Goal: Transaction & Acquisition: Purchase product/service

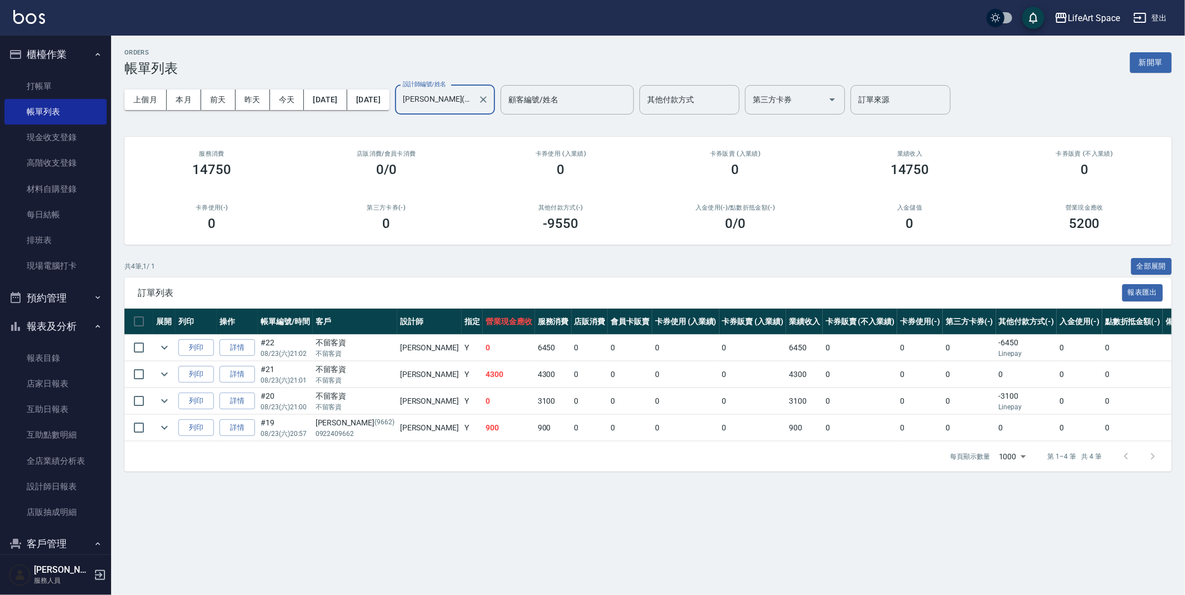
click at [1091, 21] on div "LifeArt Space" at bounding box center [1094, 18] width 52 height 14
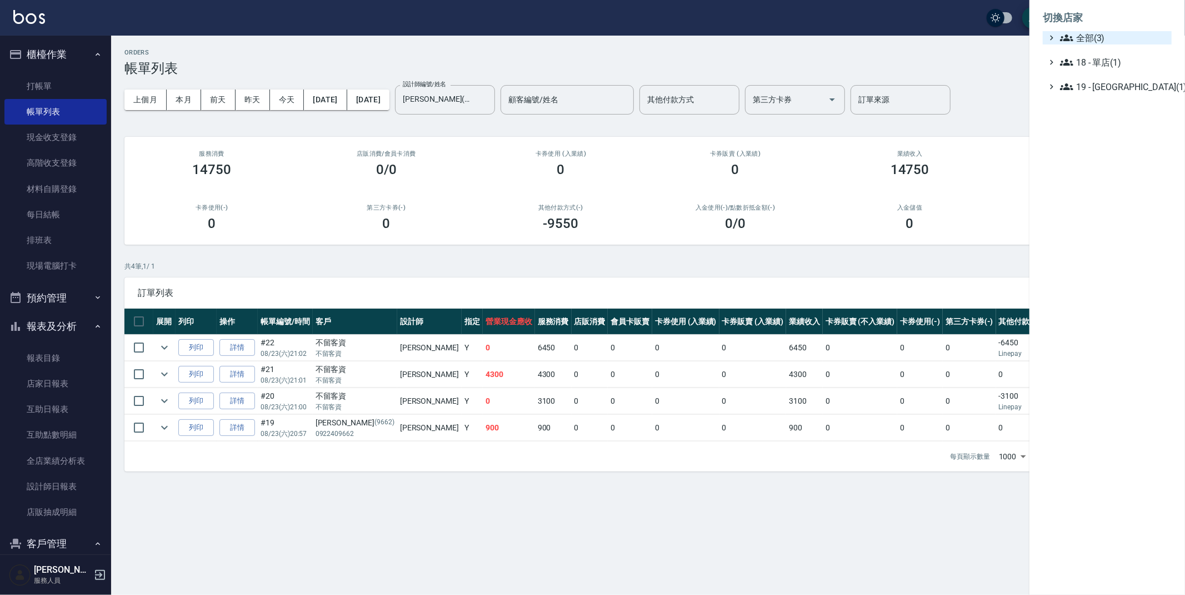
click at [1092, 35] on span "全部(3)" at bounding box center [1113, 37] width 107 height 13
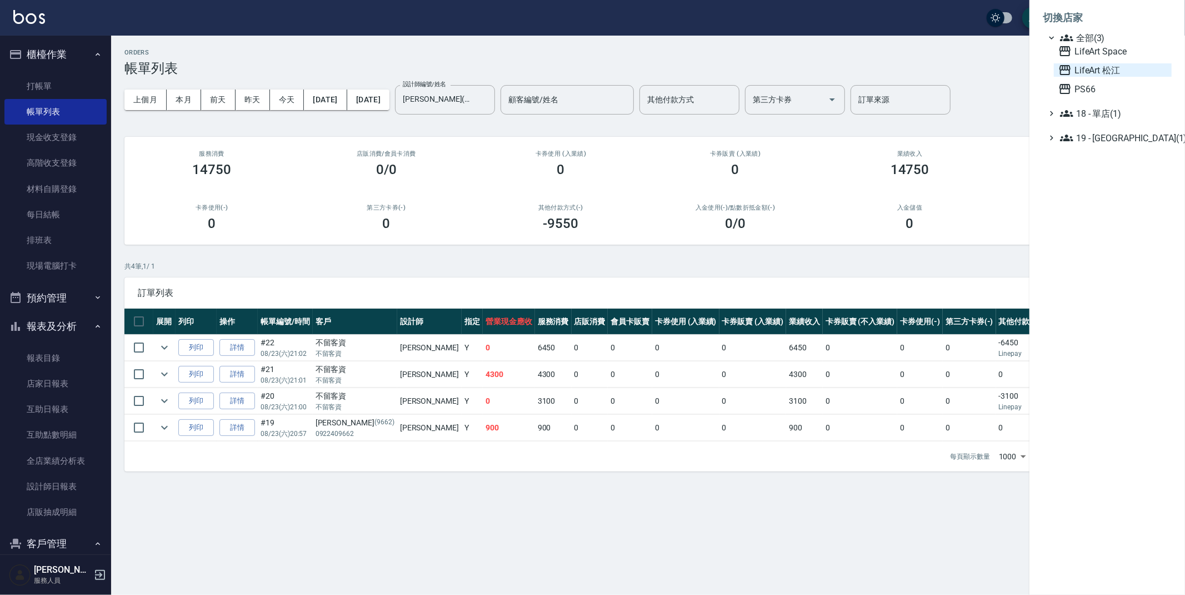
click at [1100, 69] on span "LifeArt 松江" at bounding box center [1112, 69] width 109 height 13
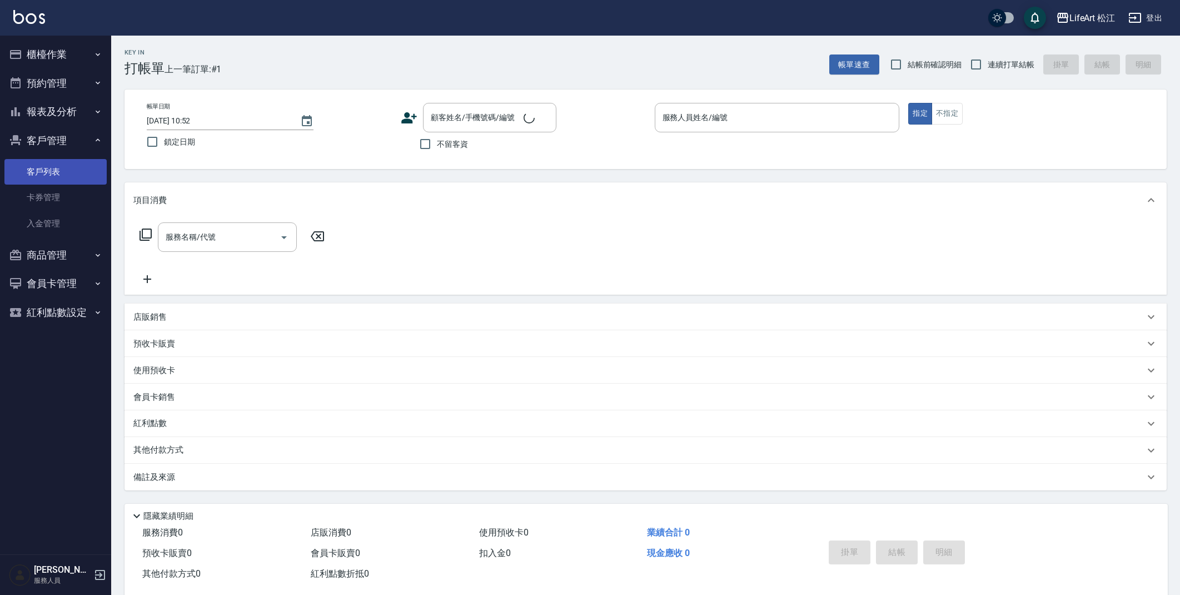
click at [54, 174] on link "客戶列表" at bounding box center [55, 172] width 102 height 26
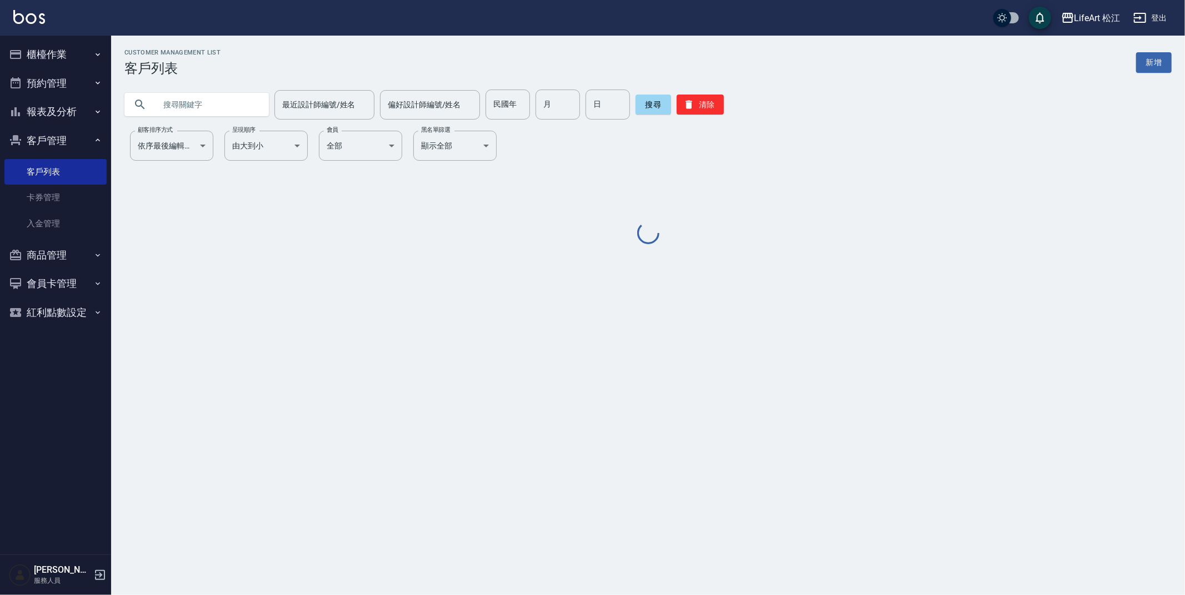
click at [187, 102] on input "text" at bounding box center [208, 104] width 104 height 30
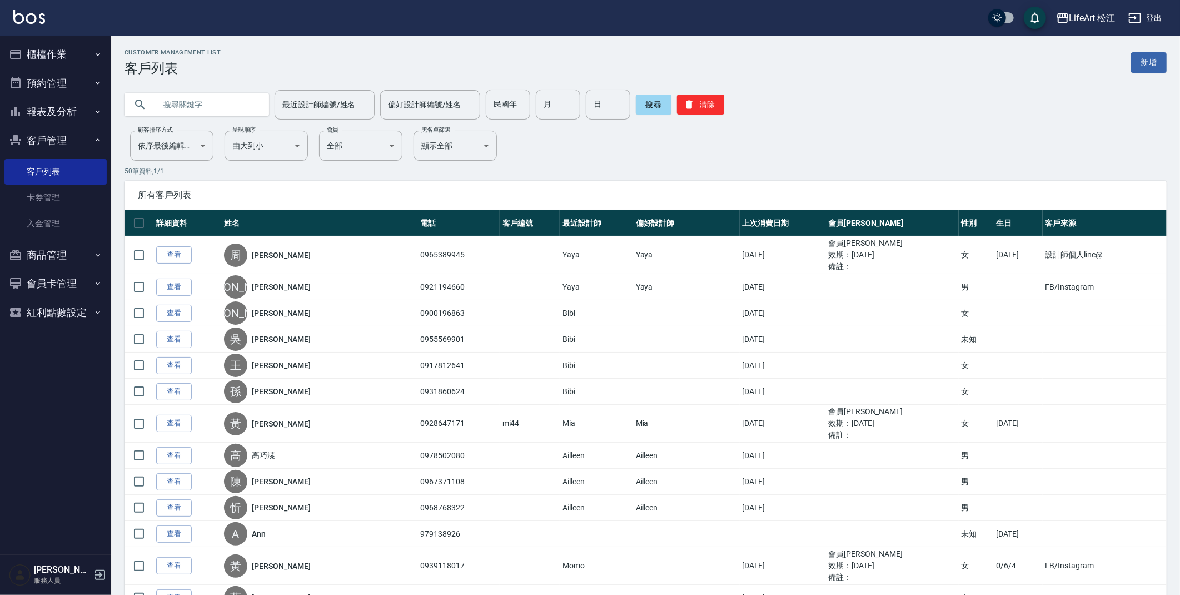
type input "q"
type input "彭"
click at [648, 107] on button "搜尋" at bounding box center [654, 104] width 36 height 20
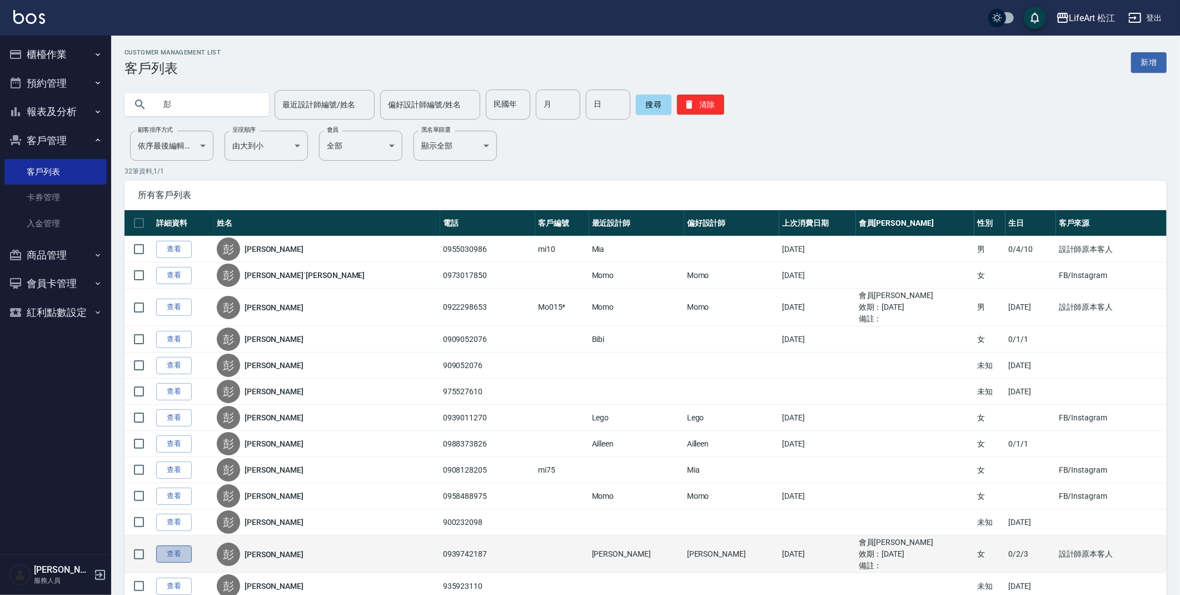
click at [172, 556] on link "查看" at bounding box center [174, 553] width 36 height 17
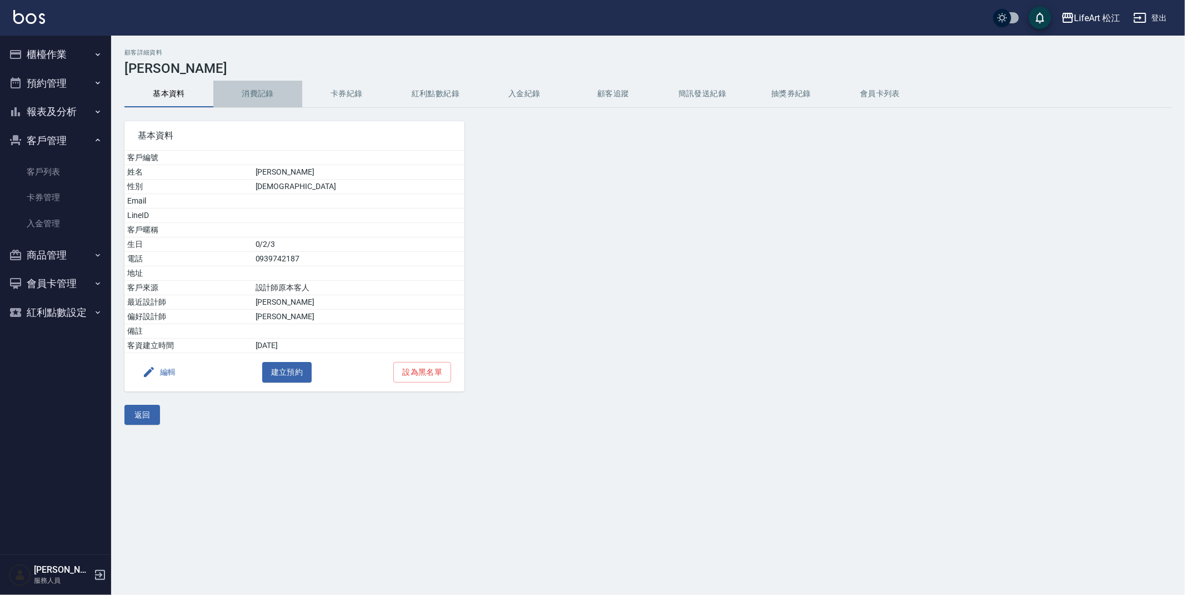
click at [258, 93] on button "消費記錄" at bounding box center [257, 94] width 89 height 27
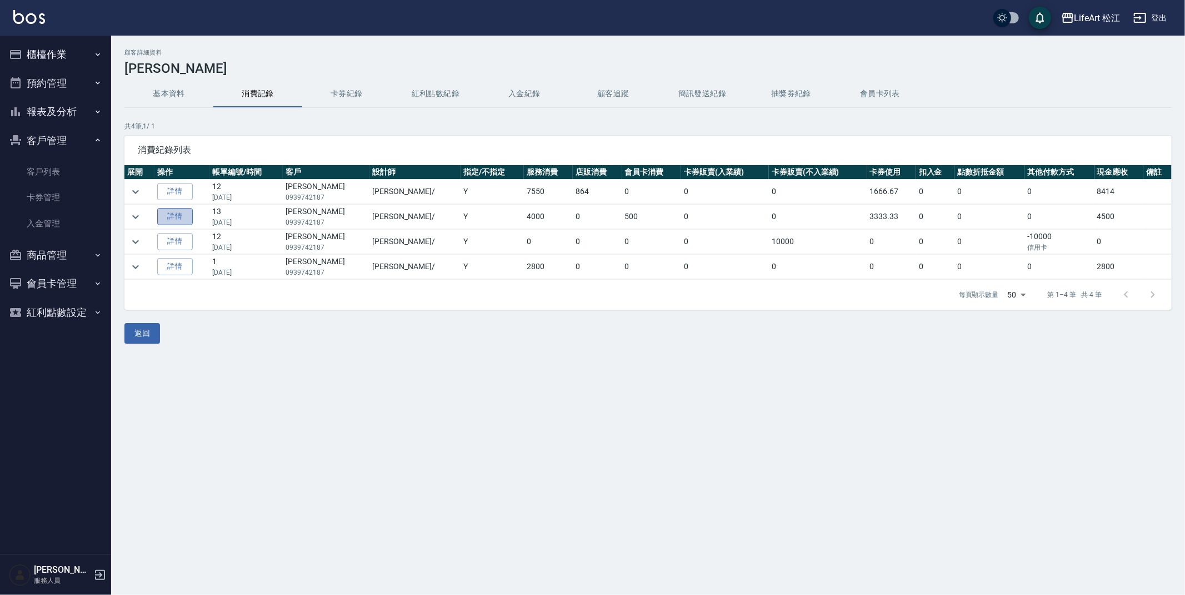
click at [188, 219] on link "詳情" at bounding box center [175, 216] width 36 height 17
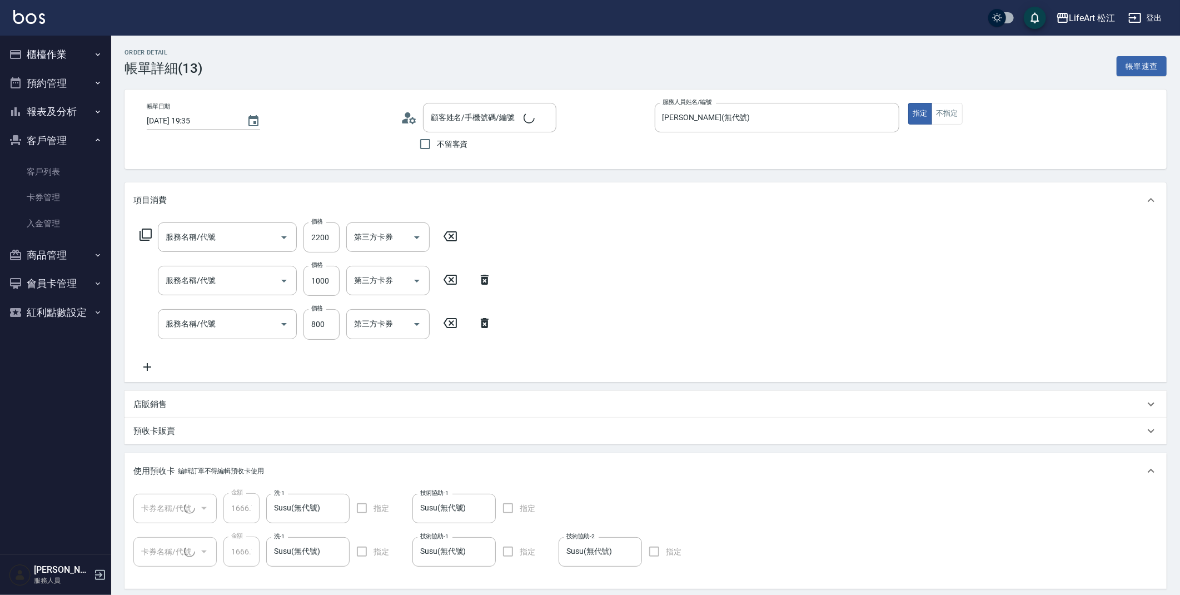
type input "2024/08/24 19:35"
type input "[PERSON_NAME](無代號)"
type input "15"
type input "設計師原本客人"
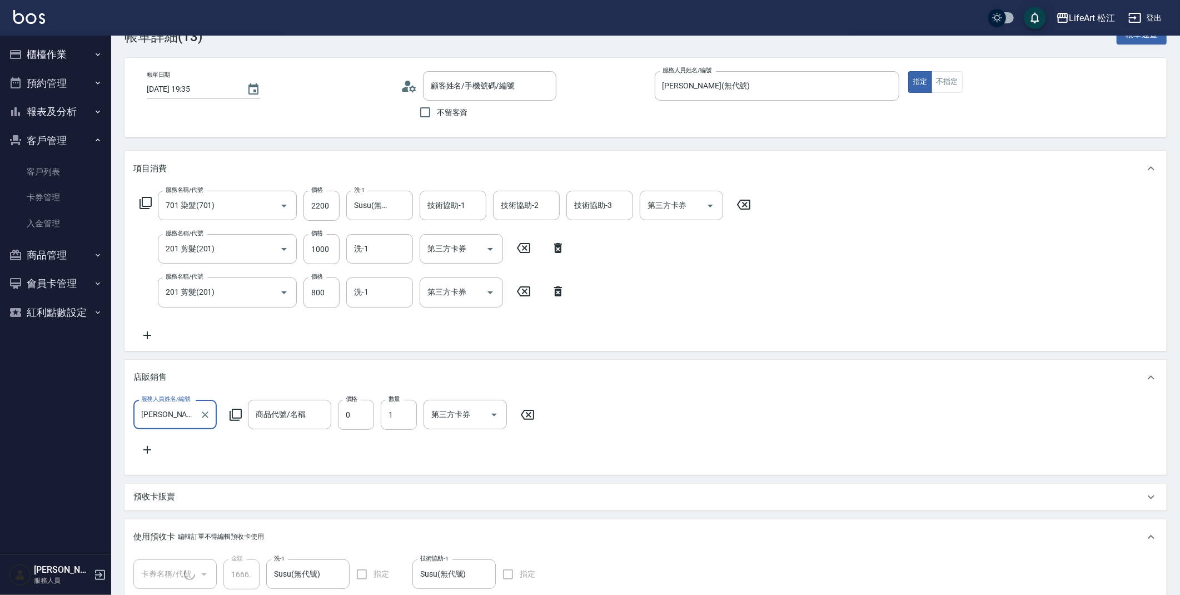
type input "701 染髮(701)"
type input "201 剪髮(201)"
type input "彭佩華/0939742187/"
type input "極光蘊護髮6次(1/2)"
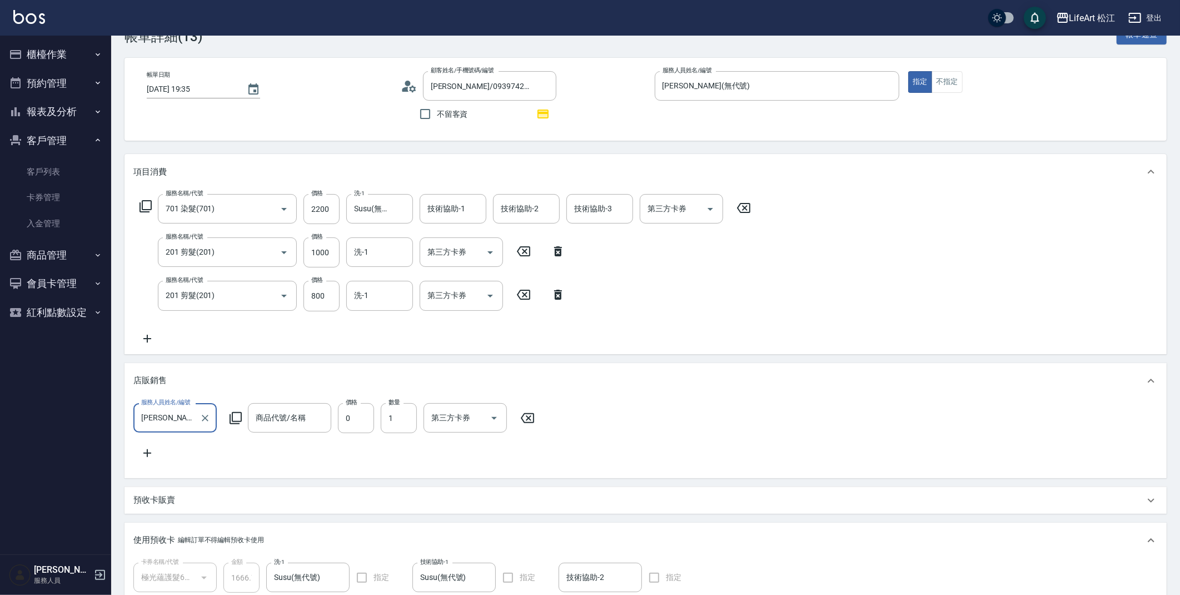
type input "極光蘊護髮6次(2/2)"
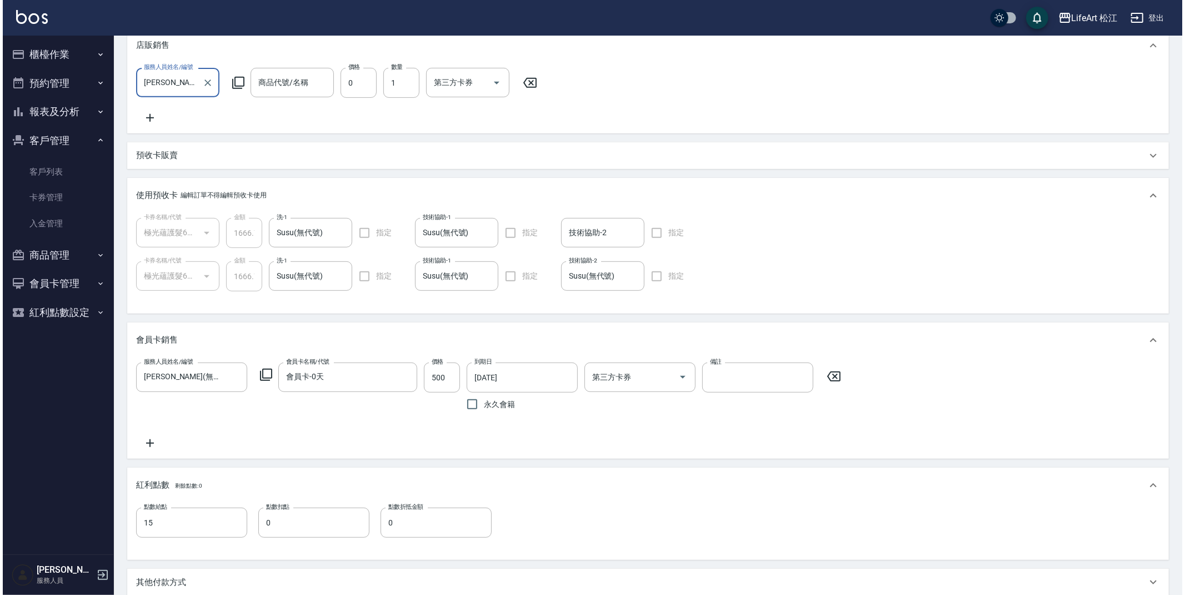
scroll to position [606, 0]
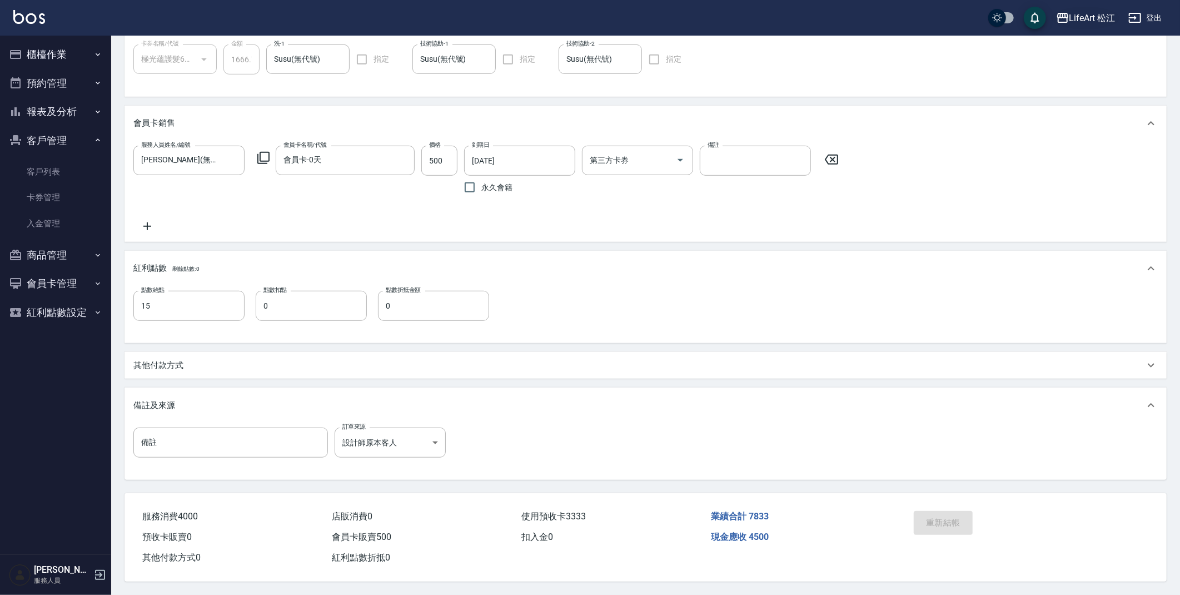
click at [1075, 24] on div "LifeArt 松江" at bounding box center [1092, 18] width 46 height 14
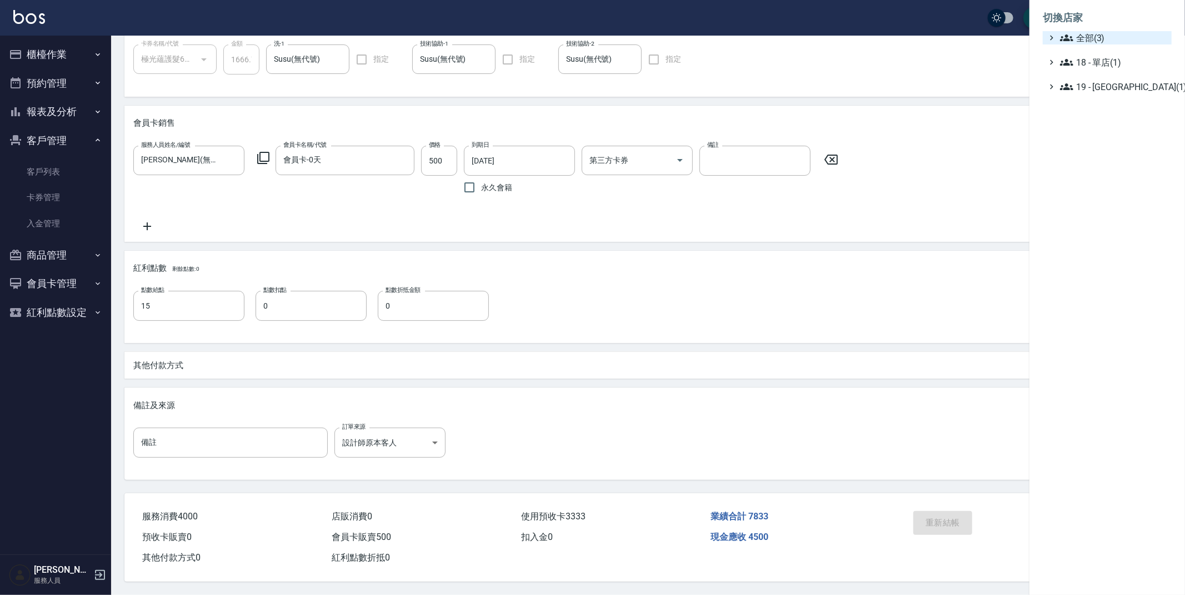
click at [1080, 43] on span "全部(3)" at bounding box center [1113, 37] width 107 height 13
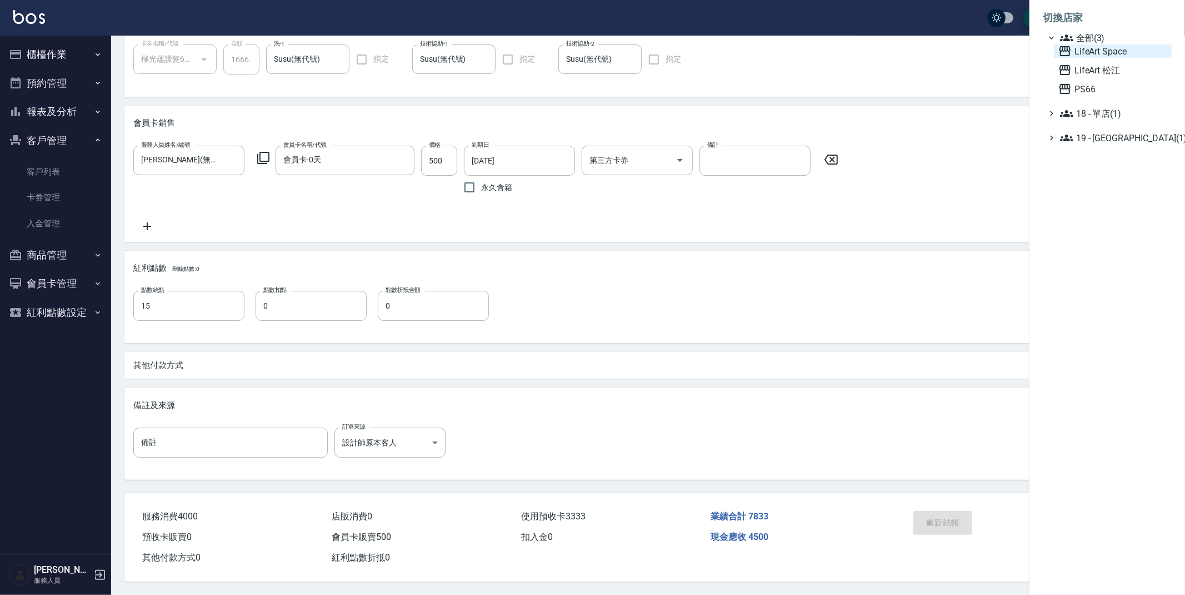
click at [1087, 55] on span "LifeArt Space" at bounding box center [1112, 50] width 109 height 13
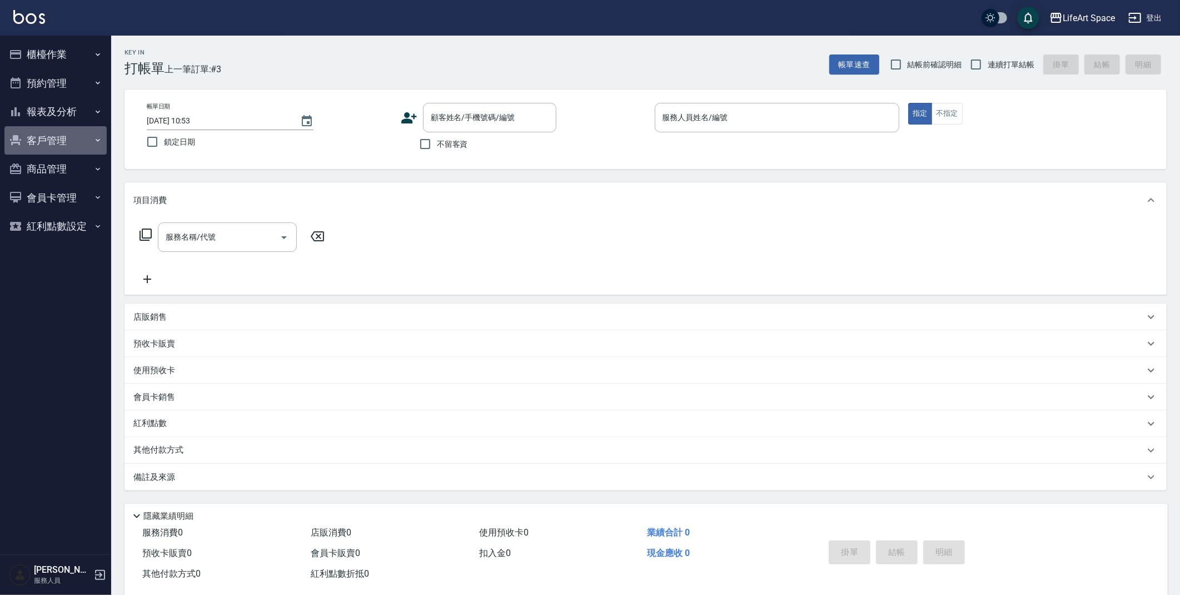
click at [38, 145] on button "客戶管理" at bounding box center [55, 140] width 102 height 29
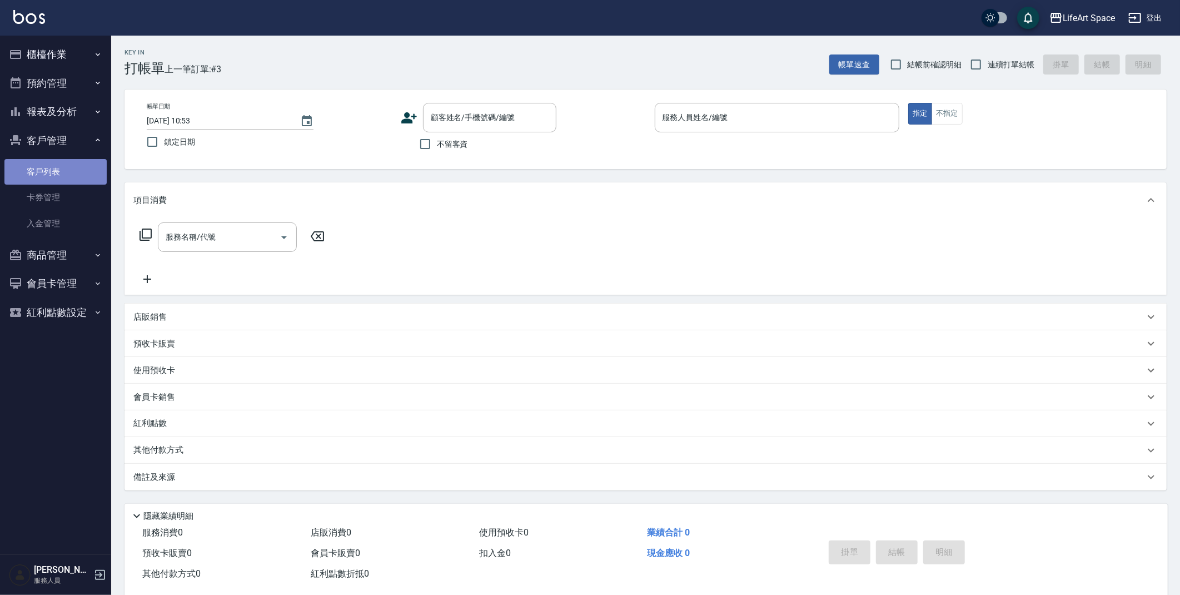
click at [68, 175] on link "客戶列表" at bounding box center [55, 172] width 102 height 26
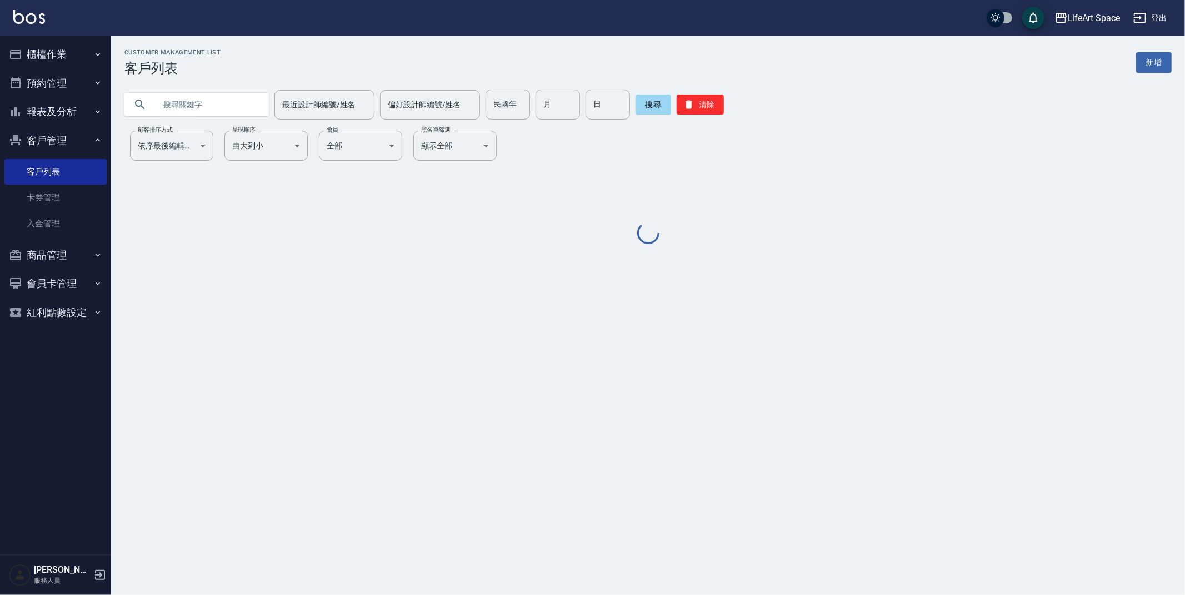
click at [198, 108] on input "text" at bounding box center [208, 104] width 104 height 30
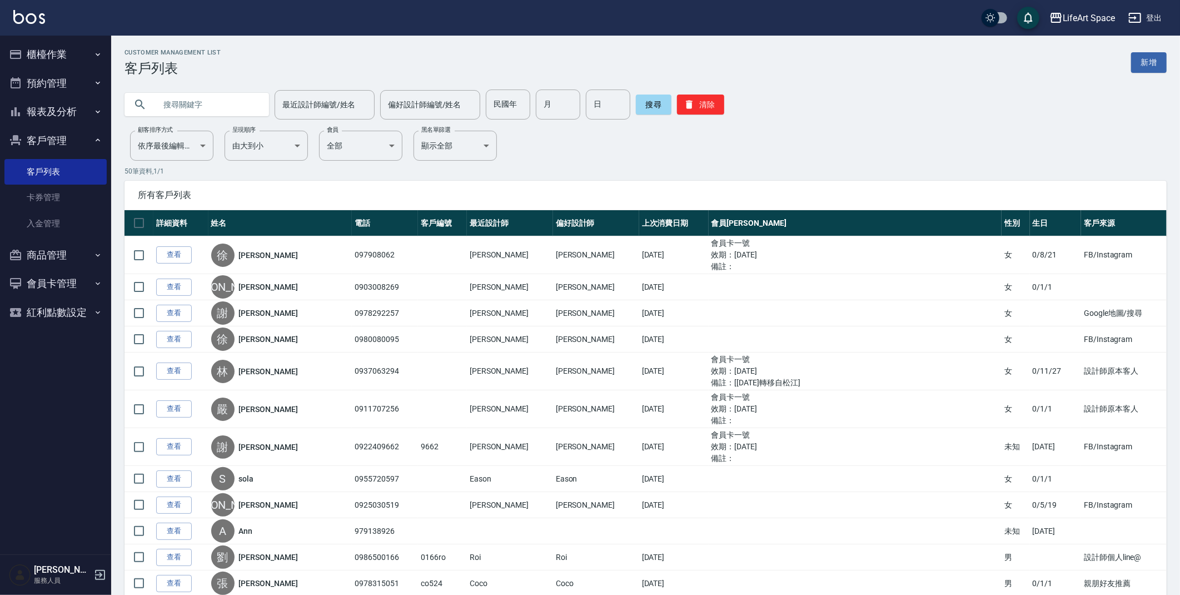
type input "c"
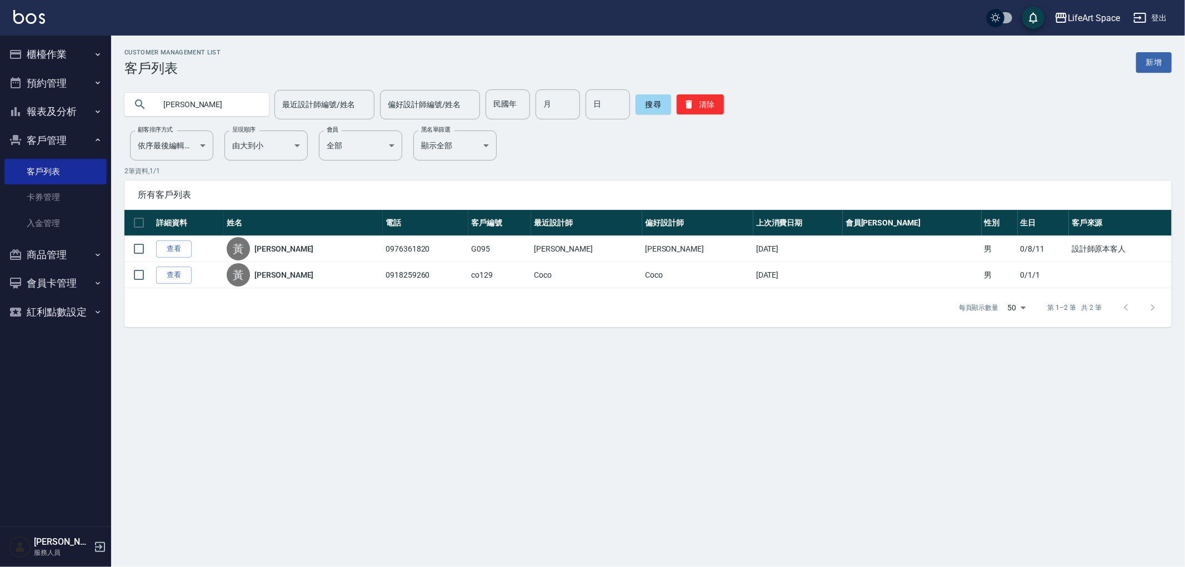
type input "[PERSON_NAME]"
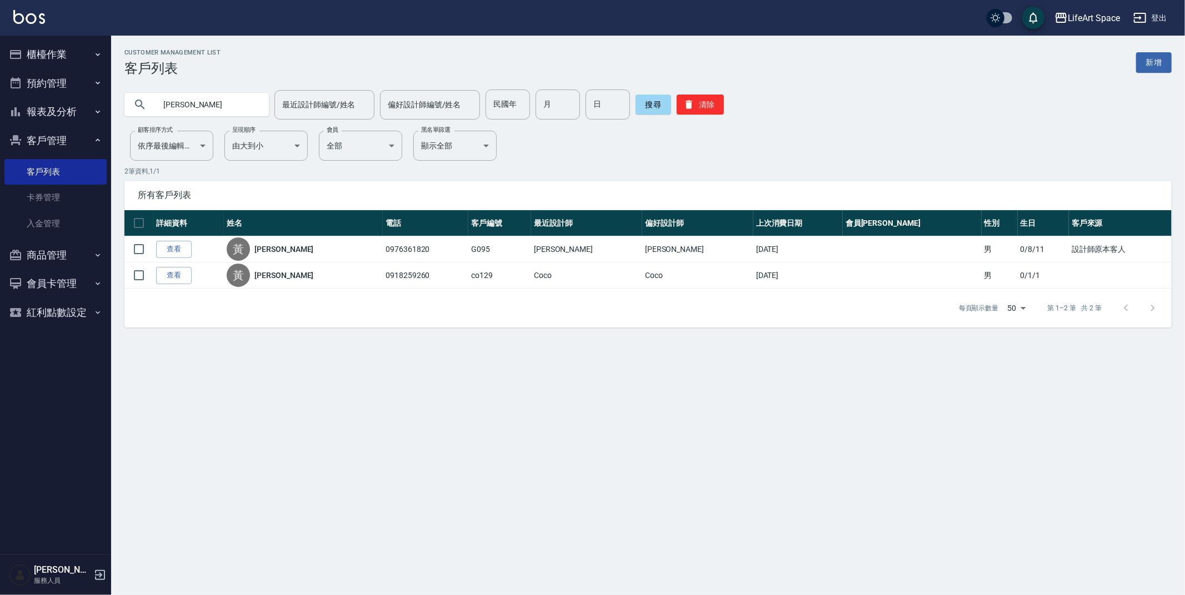
click at [39, 59] on button "櫃檯作業" at bounding box center [55, 54] width 102 height 29
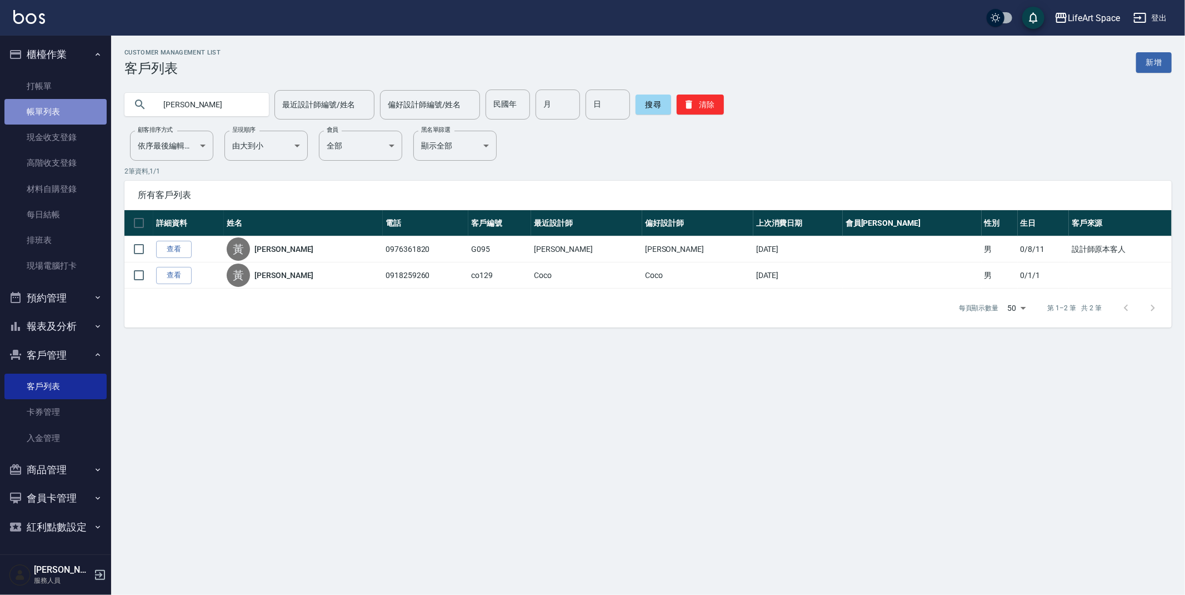
click at [57, 108] on link "帳單列表" at bounding box center [55, 112] width 102 height 26
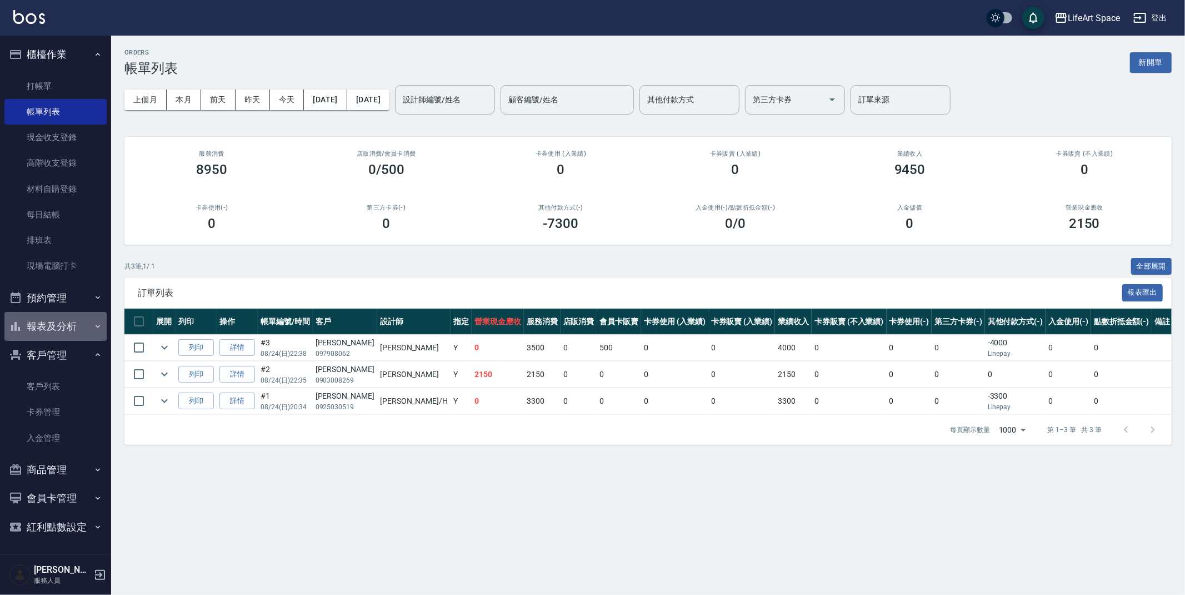
click at [69, 332] on button "報表及分析" at bounding box center [55, 326] width 102 height 29
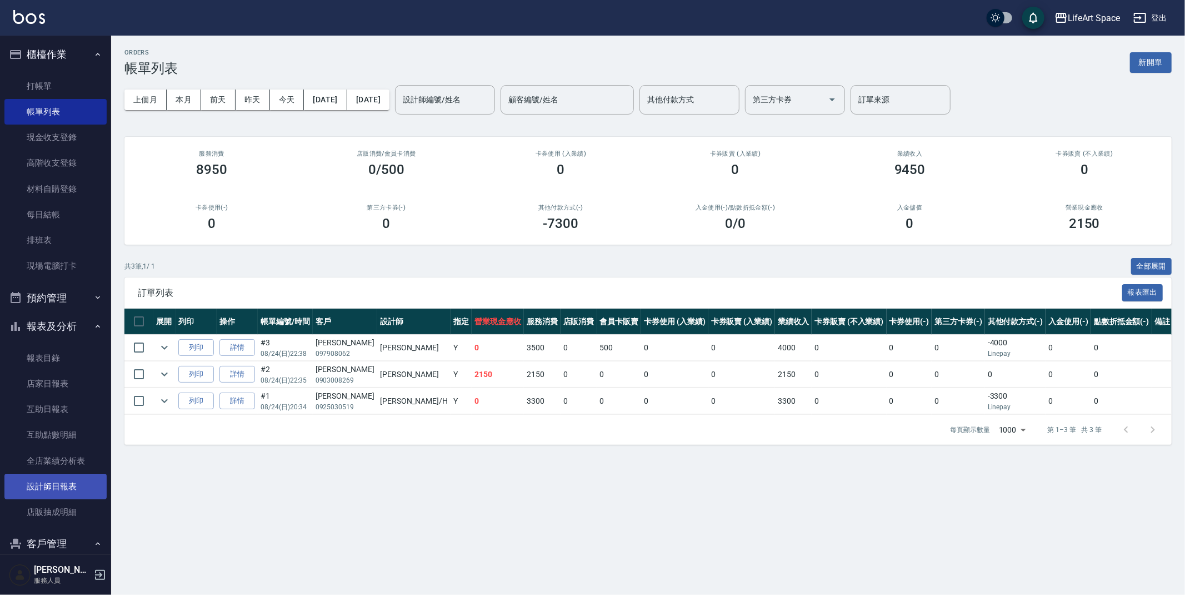
click at [70, 490] on link "設計師日報表" at bounding box center [55, 486] width 102 height 26
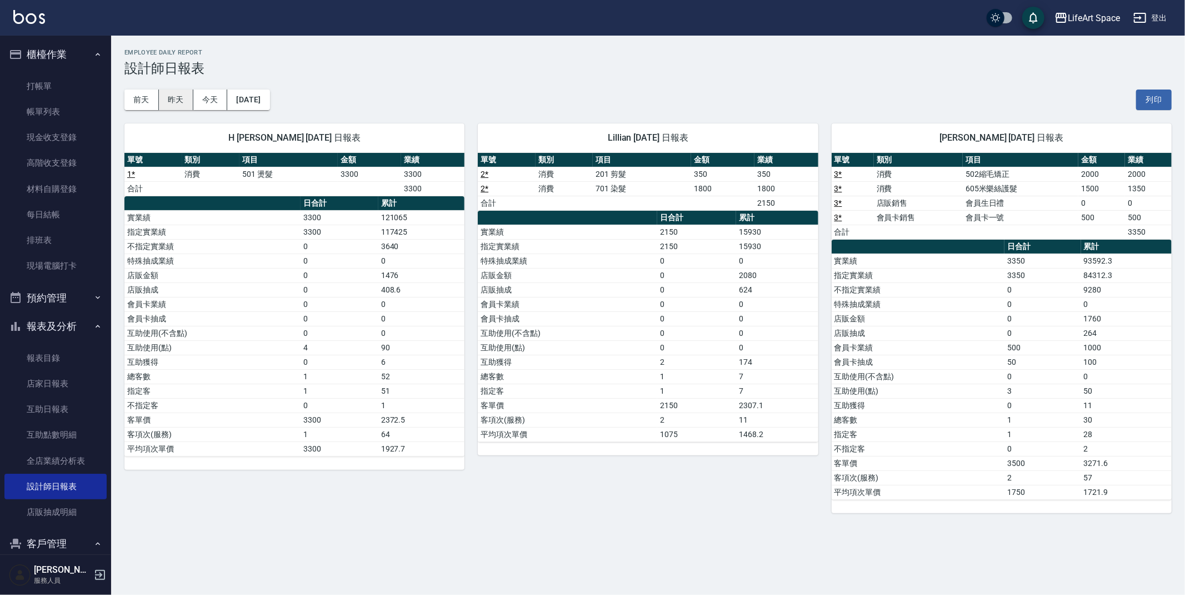
click at [190, 101] on button "昨天" at bounding box center [176, 99] width 34 height 21
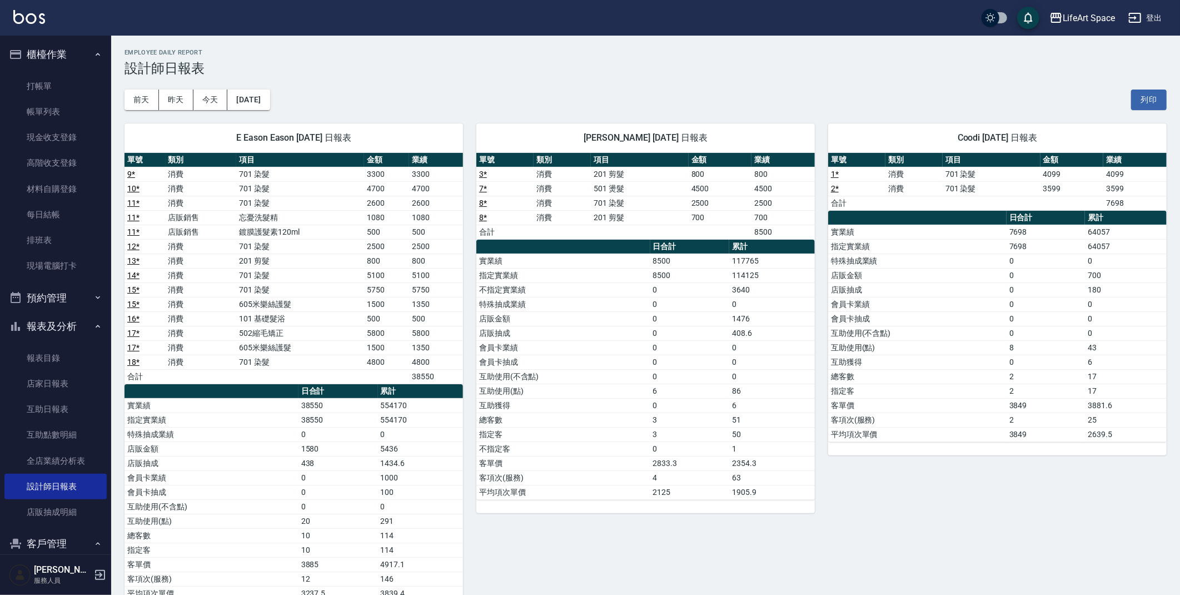
click at [432, 77] on div "[DATE] [DATE] [DATE] [DATE] 列印" at bounding box center [645, 99] width 1042 height 47
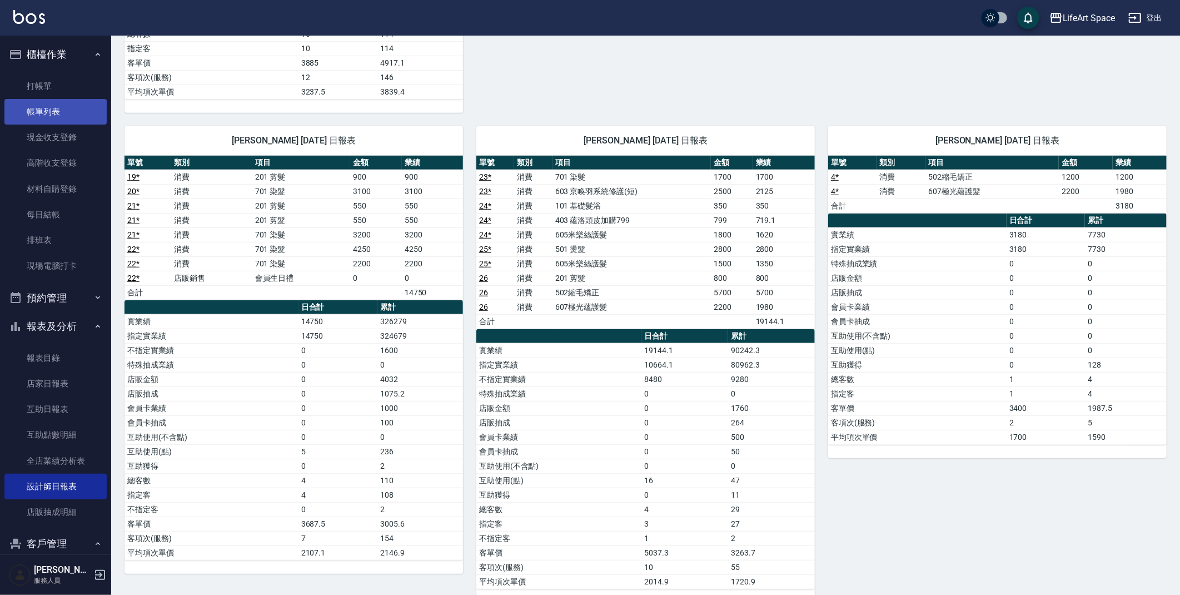
click at [50, 110] on link "帳單列表" at bounding box center [55, 112] width 102 height 26
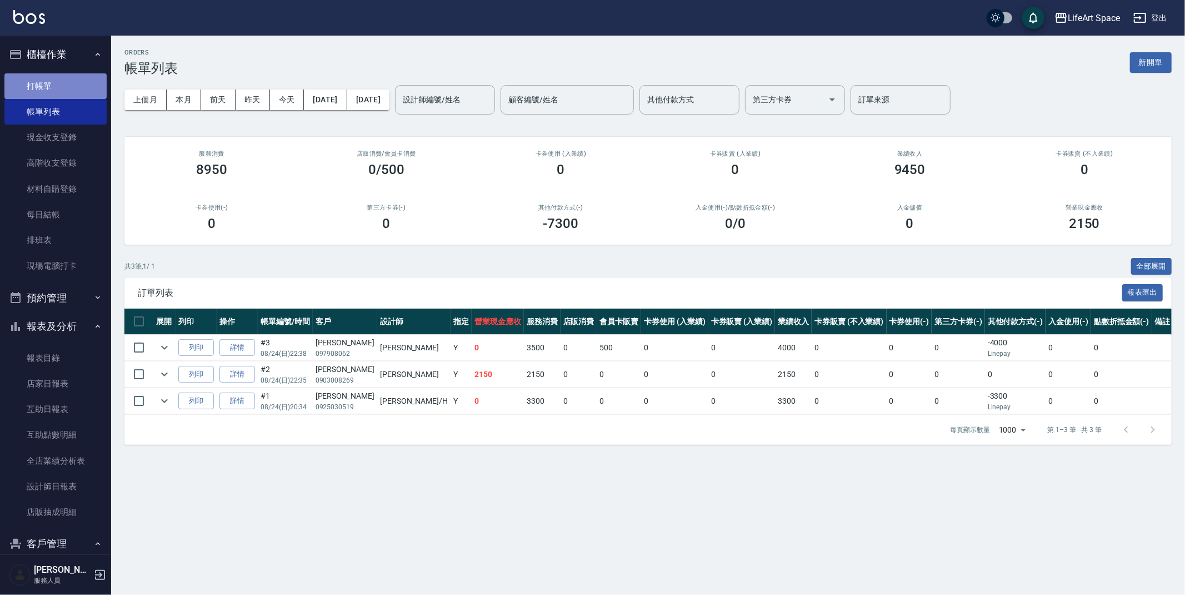
click at [63, 86] on link "打帳單" at bounding box center [55, 86] width 102 height 26
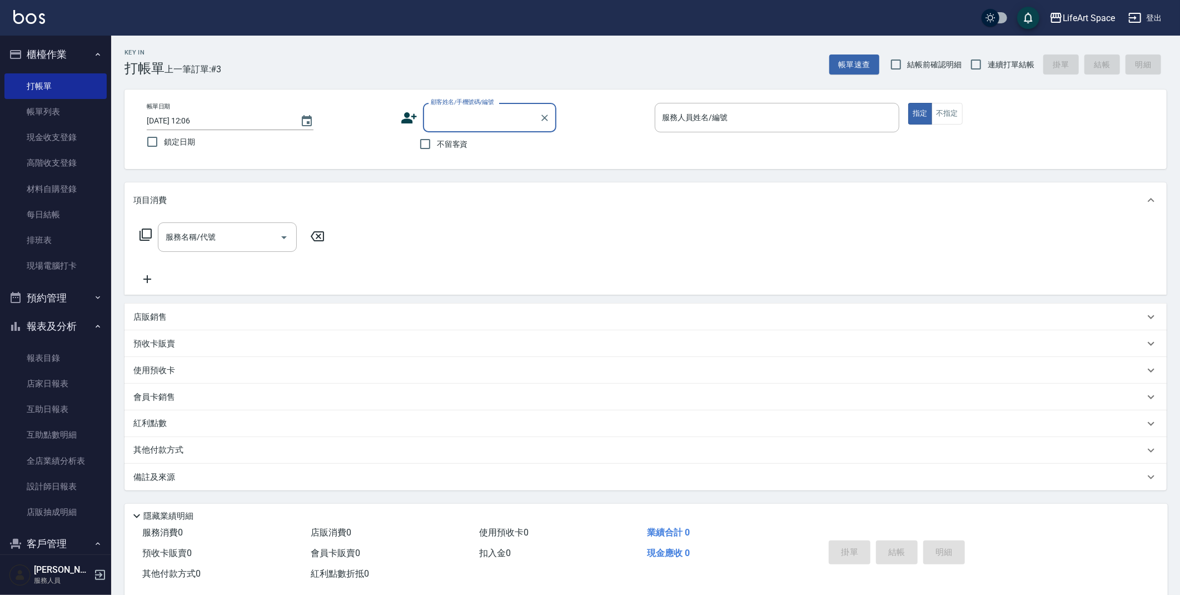
click at [409, 117] on icon at bounding box center [409, 117] width 17 height 17
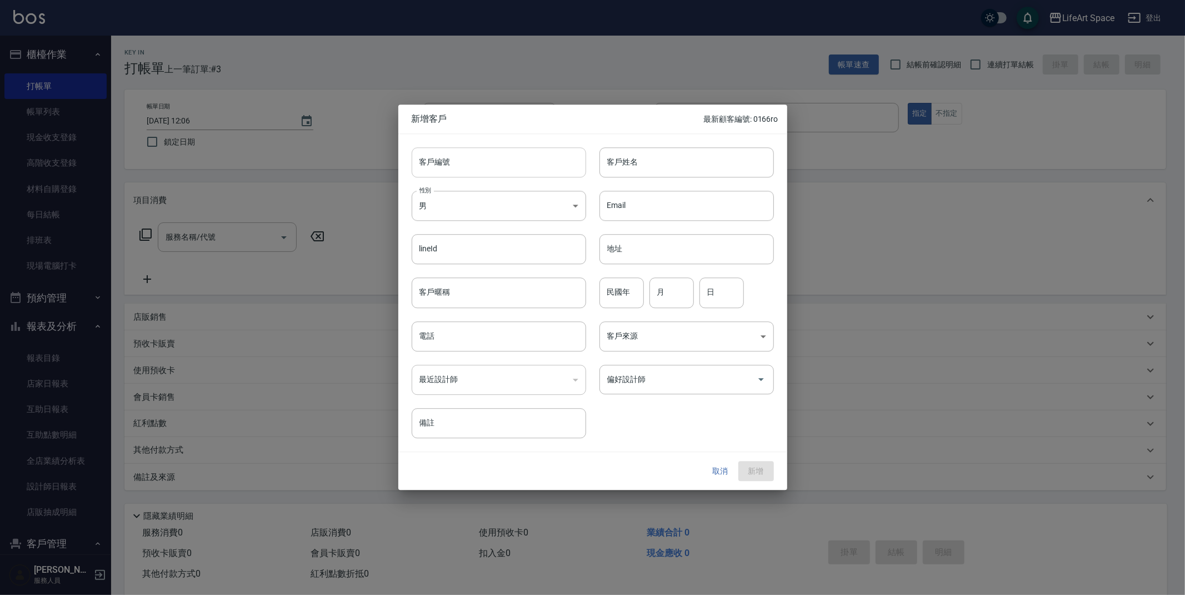
click at [466, 166] on input "客戶編號" at bounding box center [499, 162] width 174 height 30
type input "1909ro"
click at [675, 180] on div "Email Email" at bounding box center [680, 198] width 188 height 43
click at [669, 165] on input "客戶姓名" at bounding box center [687, 162] width 174 height 30
type input "[PERSON_NAME]"
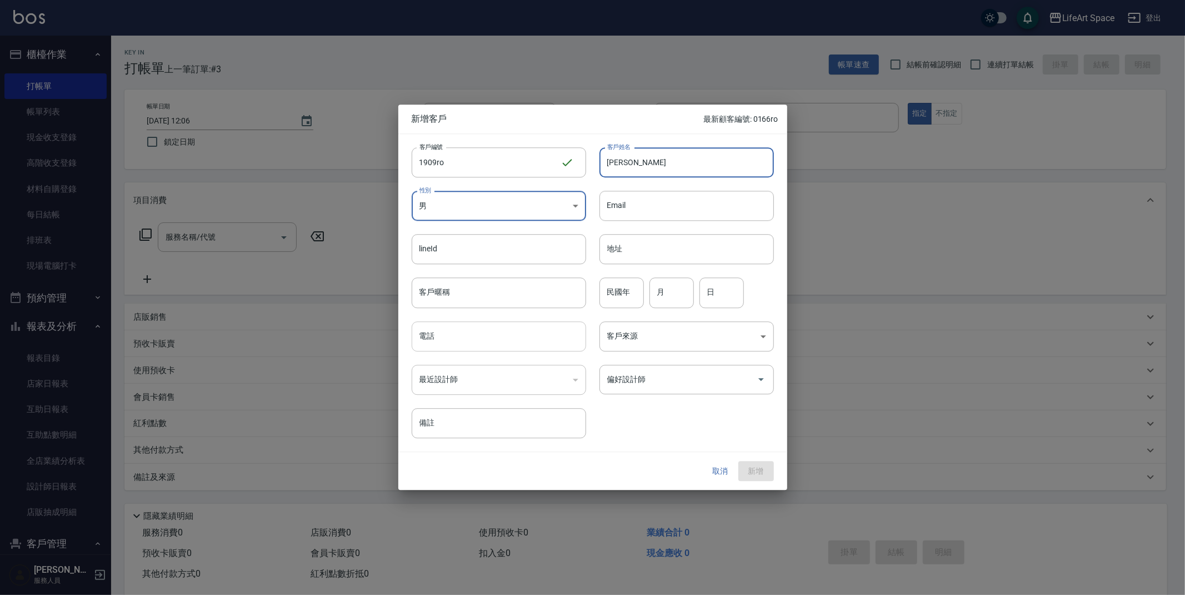
click at [511, 341] on input "電話" at bounding box center [499, 336] width 174 height 30
type input "０"
type input "0923191909"
click at [688, 343] on body "LifeArt Space 登出 櫃檯作業 打帳單 帳單列表 現金收支登錄 高階收支登錄 材料自購登錄 每日結帳 排班表 現場電腦打卡 預約管理 預約管理 單…" at bounding box center [592, 305] width 1185 height 611
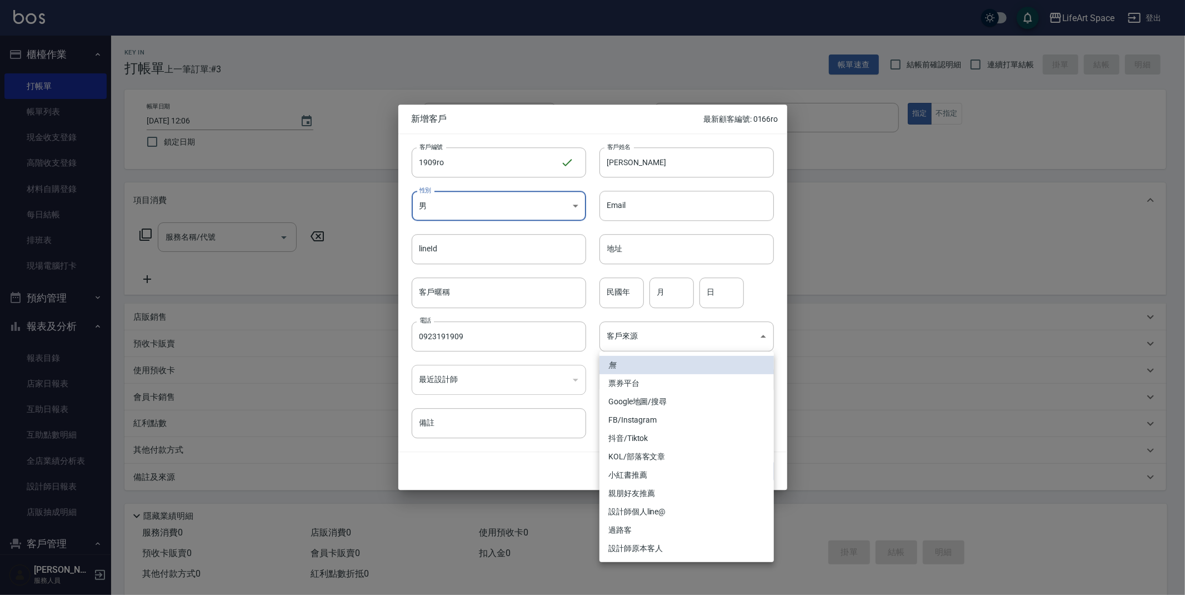
click at [655, 545] on li "設計師原本客人" at bounding box center [687, 548] width 174 height 18
type input "設計師原本客人"
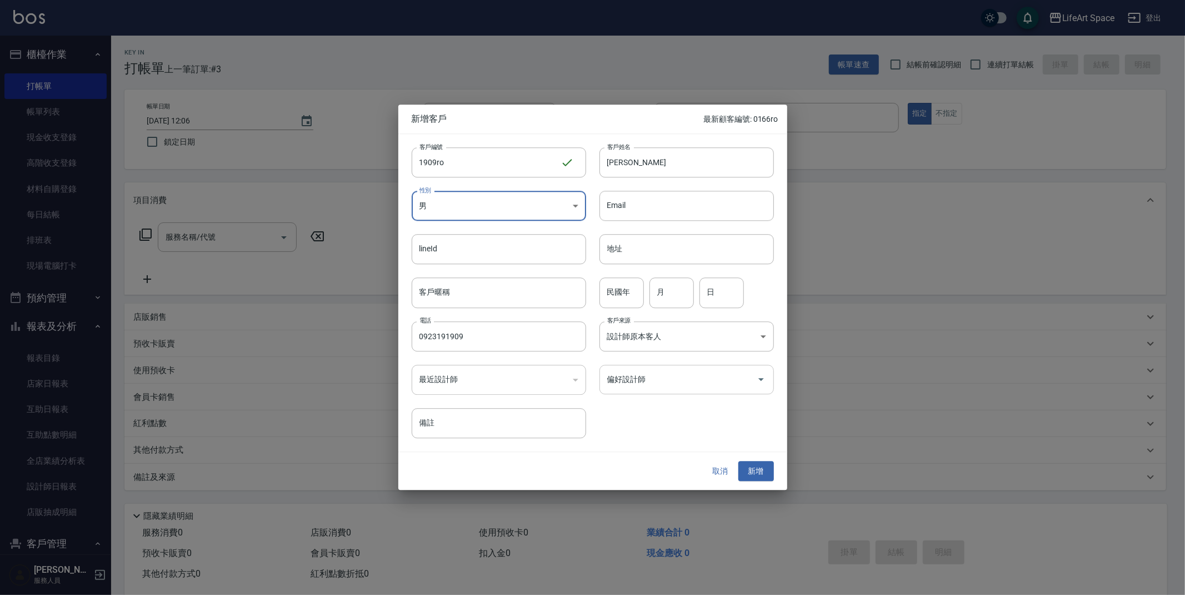
click at [662, 379] on input "偏好設計師" at bounding box center [679, 378] width 148 height 19
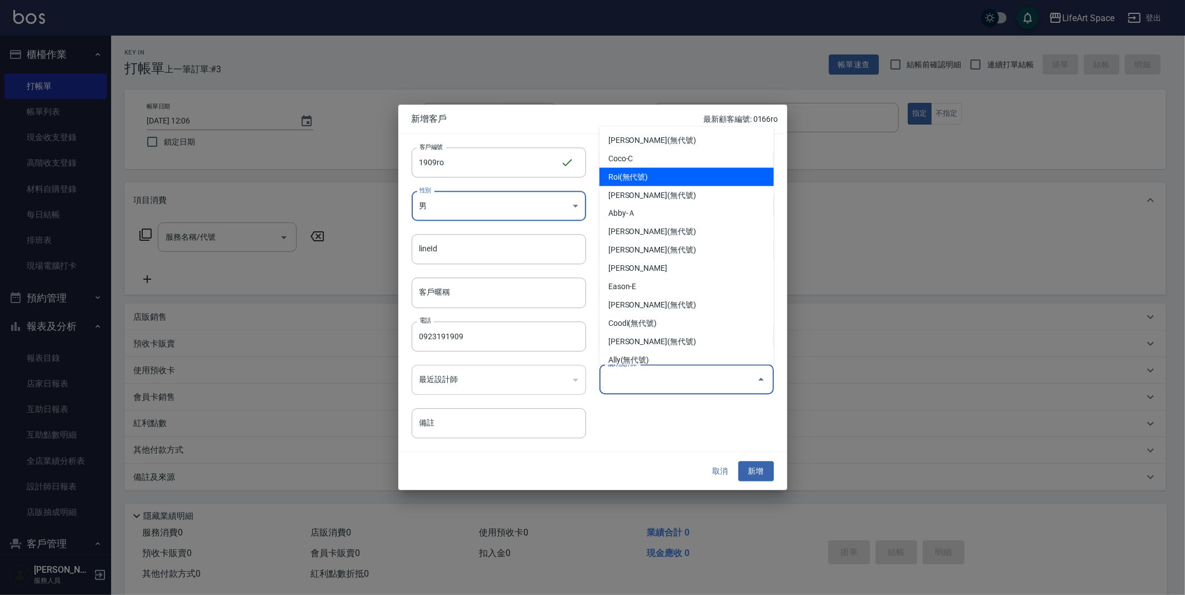
click at [658, 177] on li "Roi(無代號)" at bounding box center [687, 177] width 174 height 18
type input "Roi"
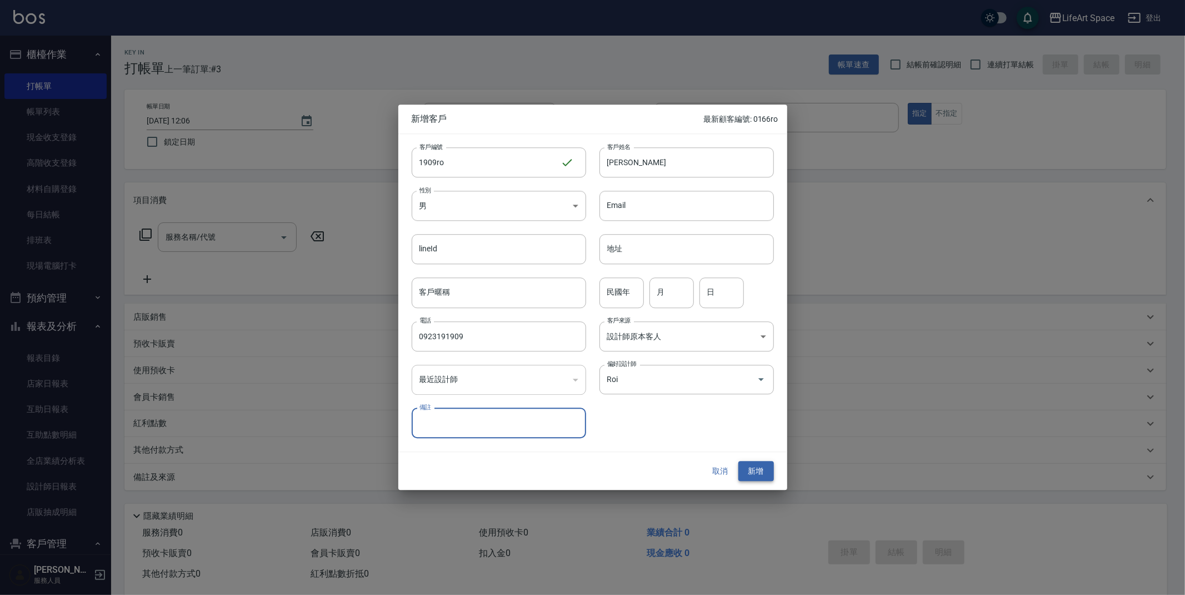
click at [760, 470] on button "新增" at bounding box center [756, 471] width 36 height 21
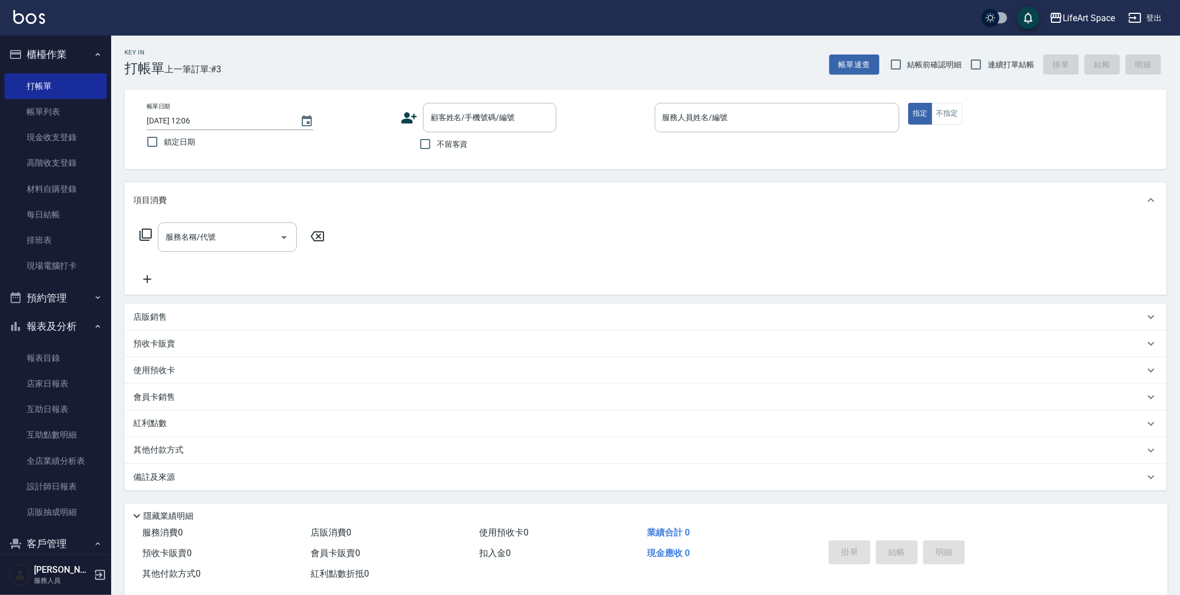
click at [408, 117] on icon at bounding box center [409, 117] width 17 height 17
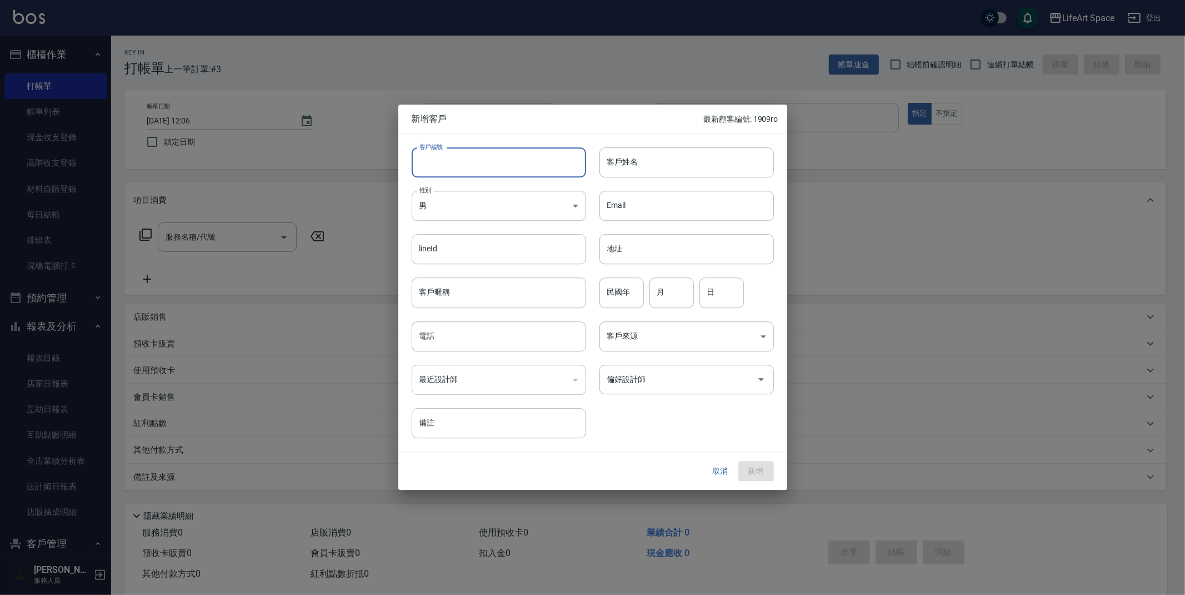
click at [496, 171] on input "客戶編號" at bounding box center [499, 162] width 174 height 30
type input "4101ro"
click at [637, 164] on input "客戶姓名" at bounding box center [687, 162] width 174 height 30
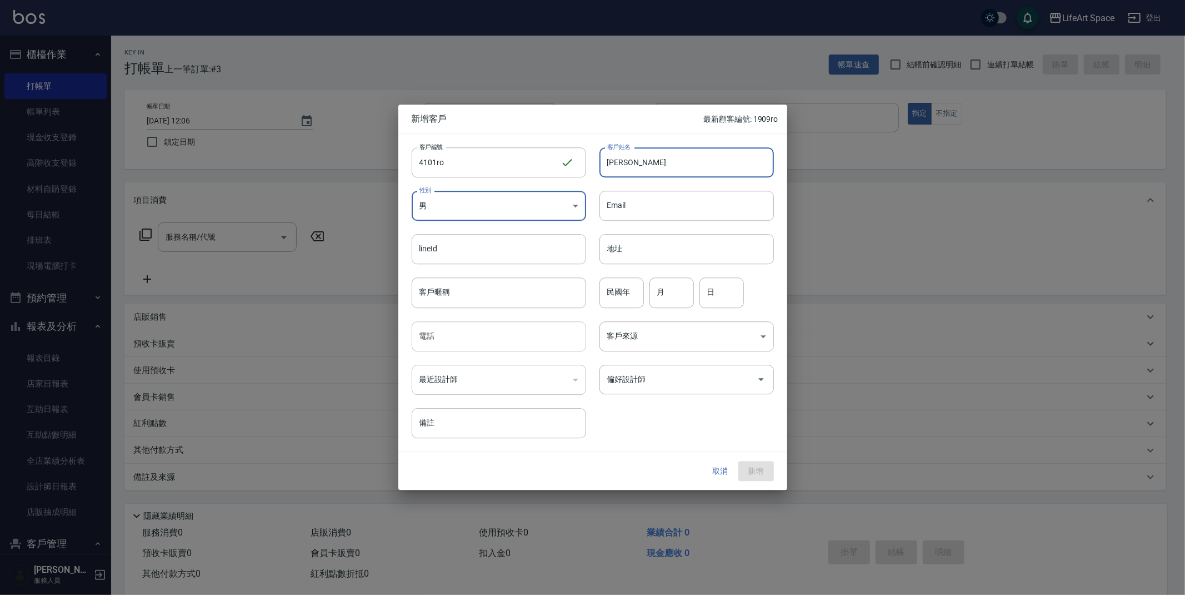
type input "[PERSON_NAME]"
click at [472, 344] on input "電話" at bounding box center [499, 336] width 174 height 30
type input "０"
type input "0960774101"
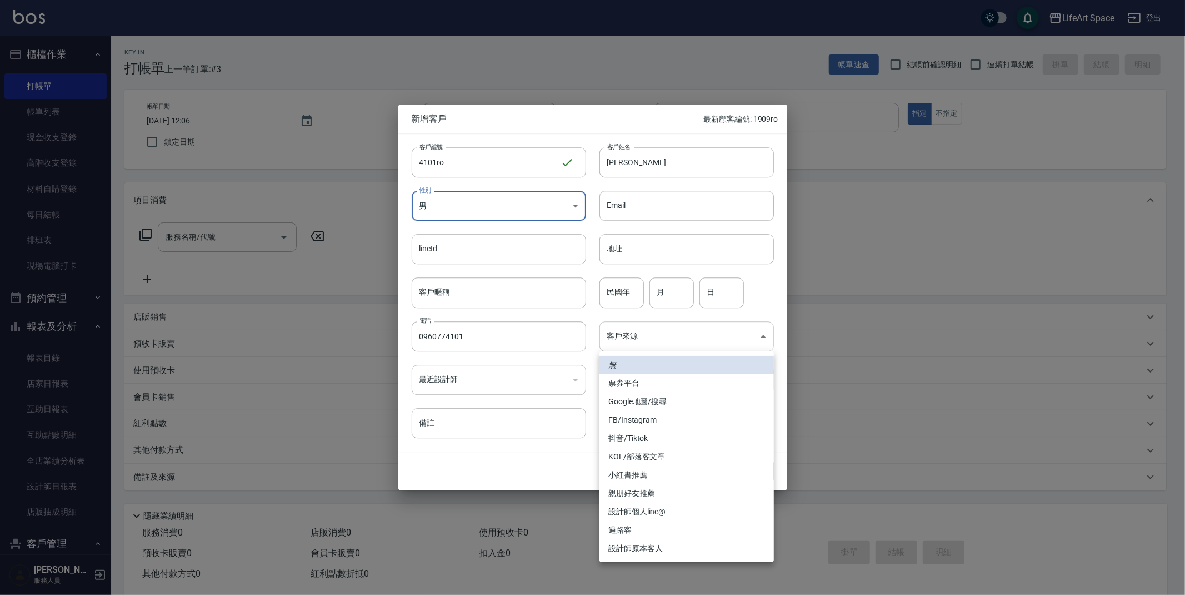
click at [688, 342] on body "LifeArt Space 登出 櫃檯作業 打帳單 帳單列表 現金收支登錄 高階收支登錄 材料自購登錄 每日結帳 排班表 現場電腦打卡 預約管理 預約管理 單…" at bounding box center [592, 305] width 1185 height 611
click at [642, 552] on li "設計師原本客人" at bounding box center [687, 548] width 174 height 18
type input "設計師原本客人"
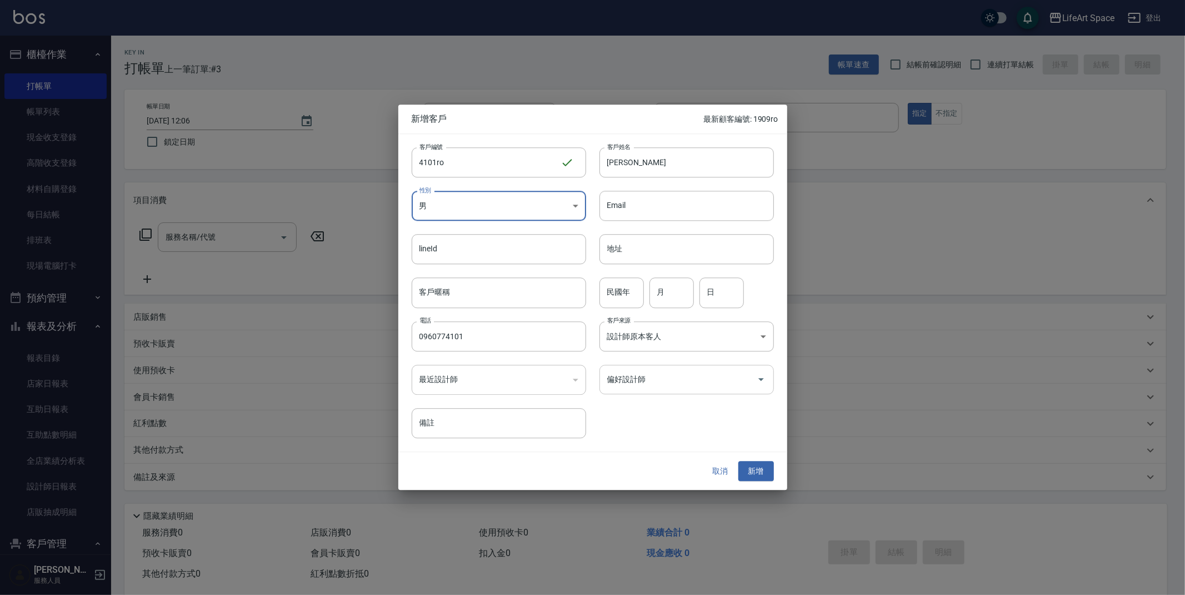
click at [645, 374] on input "偏好設計師" at bounding box center [679, 378] width 148 height 19
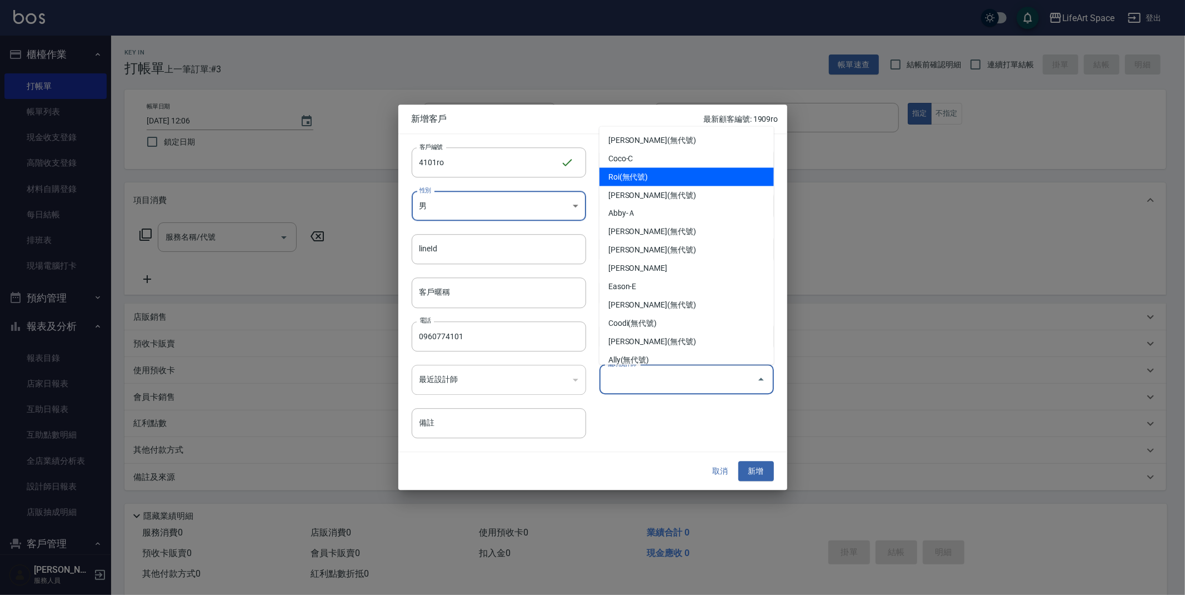
click at [693, 180] on li "Roi(無代號)" at bounding box center [687, 177] width 174 height 18
type input "Roi"
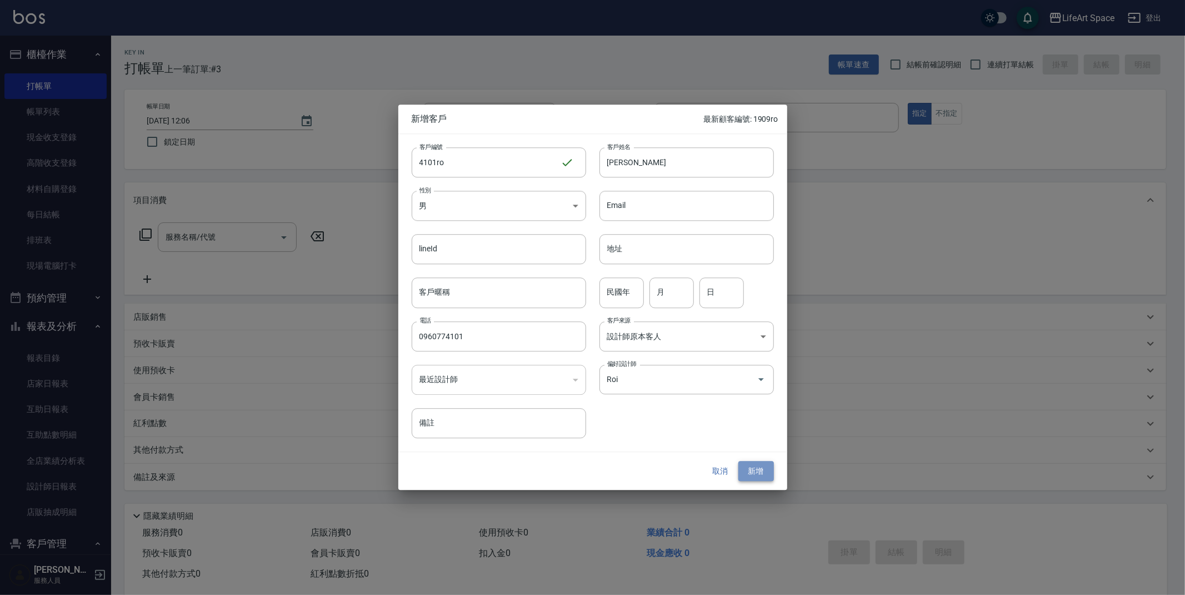
click at [762, 469] on button "新增" at bounding box center [756, 471] width 36 height 21
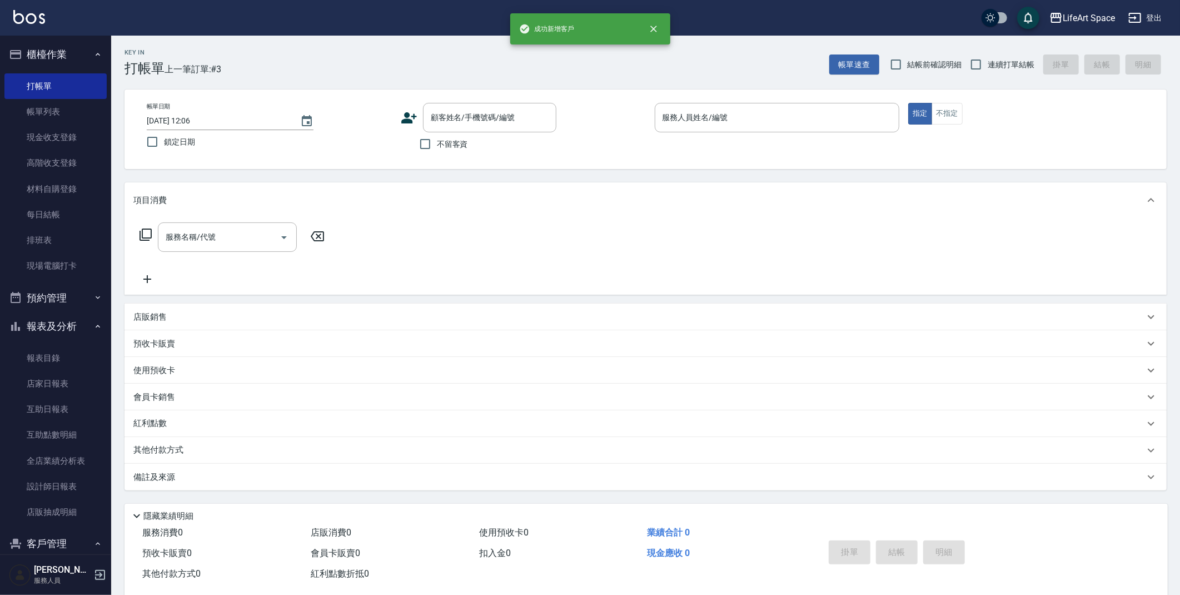
click at [411, 118] on icon at bounding box center [409, 117] width 17 height 17
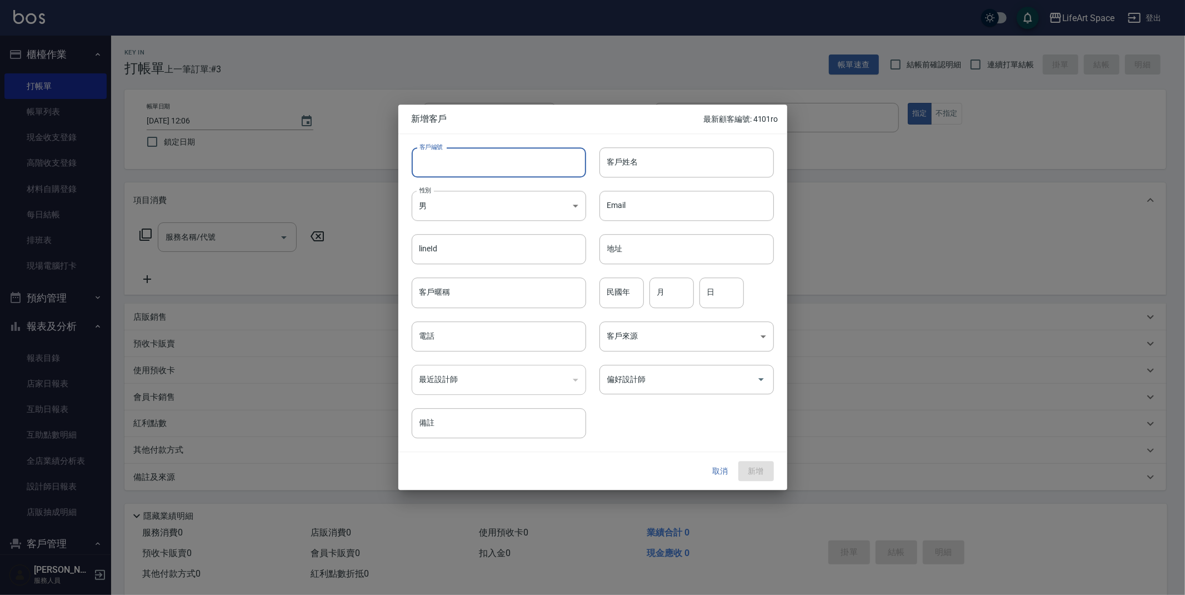
click at [479, 167] on input "客戶編號" at bounding box center [499, 162] width 174 height 30
type input "2672ro"
click at [686, 171] on input "客戶姓名" at bounding box center [687, 162] width 174 height 30
click at [563, 206] on body "LifeArt Space 登出 櫃檯作業 打帳單 帳單列表 現金收支登錄 高階收支登錄 材料自購登錄 每日結帳 排班表 現場電腦打卡 預約管理 預約管理 單…" at bounding box center [592, 305] width 1185 height 611
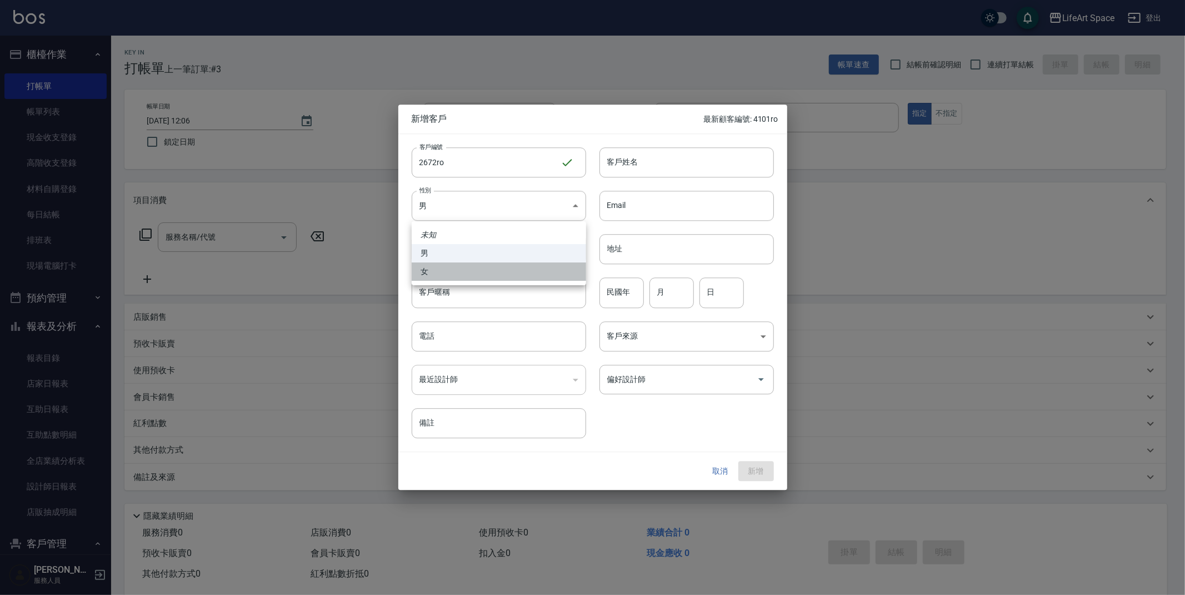
click at [534, 272] on li "女" at bounding box center [499, 271] width 174 height 18
type input "[DEMOGRAPHIC_DATA]"
click at [640, 167] on input "客戶姓名" at bounding box center [687, 162] width 174 height 30
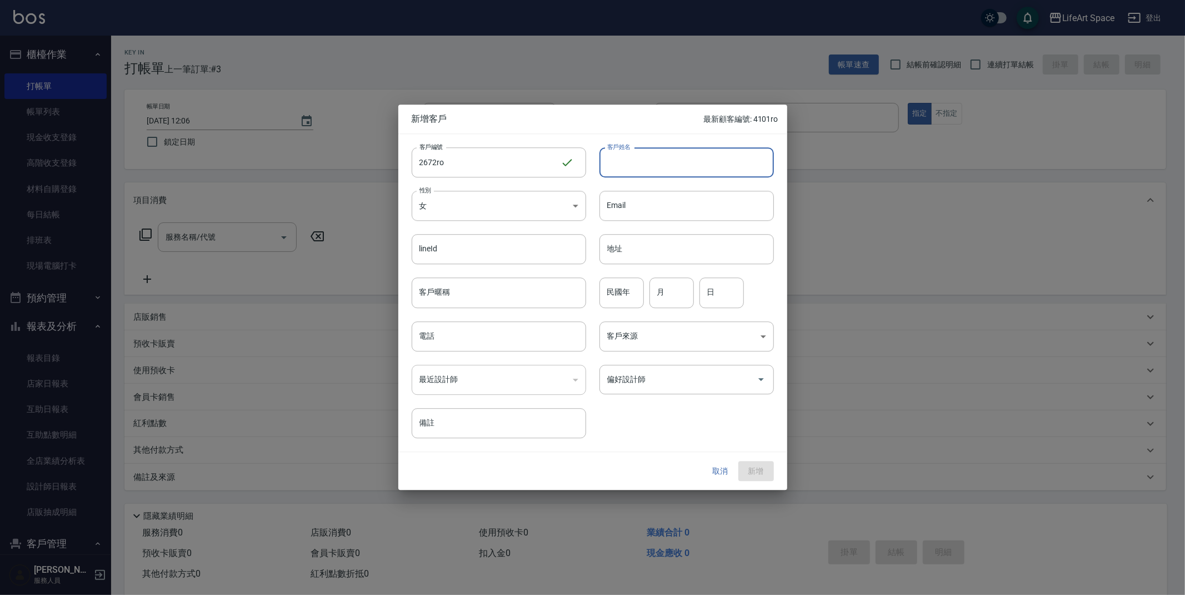
type input "q"
type input "ㄊ"
type input "[PERSON_NAME]"
click at [460, 333] on input "電話" at bounding box center [499, 336] width 174 height 30
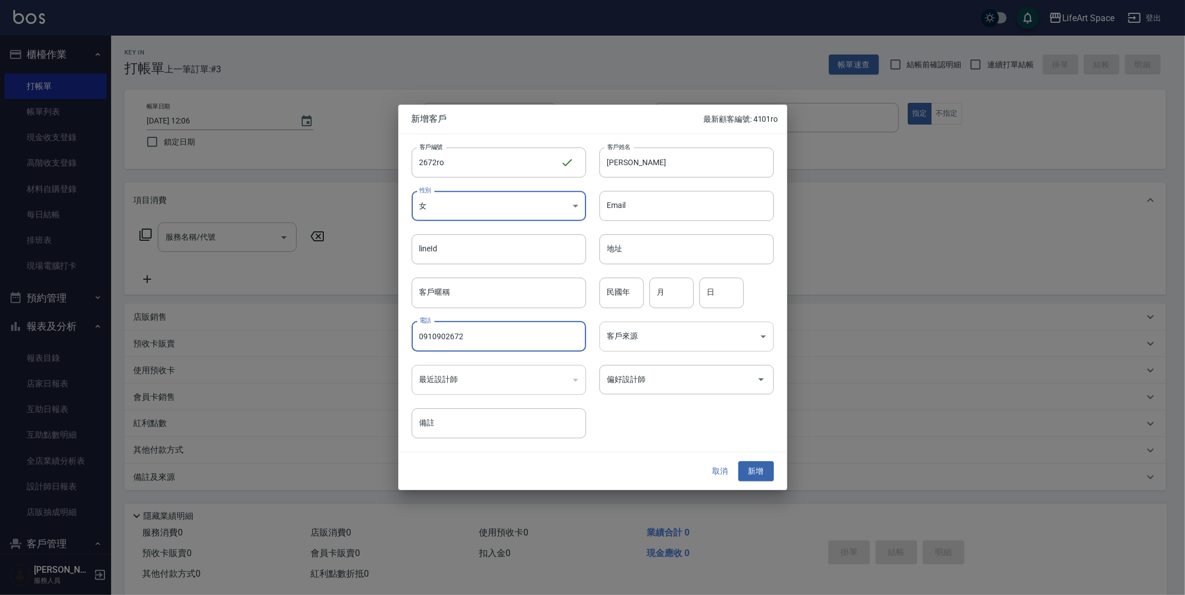
type input "0910902672"
click at [640, 343] on body "LifeArt Space 登出 櫃檯作業 打帳單 帳單列表 現金收支登錄 高階收支登錄 材料自購登錄 每日結帳 排班表 現場電腦打卡 預約管理 預約管理 單…" at bounding box center [592, 305] width 1185 height 611
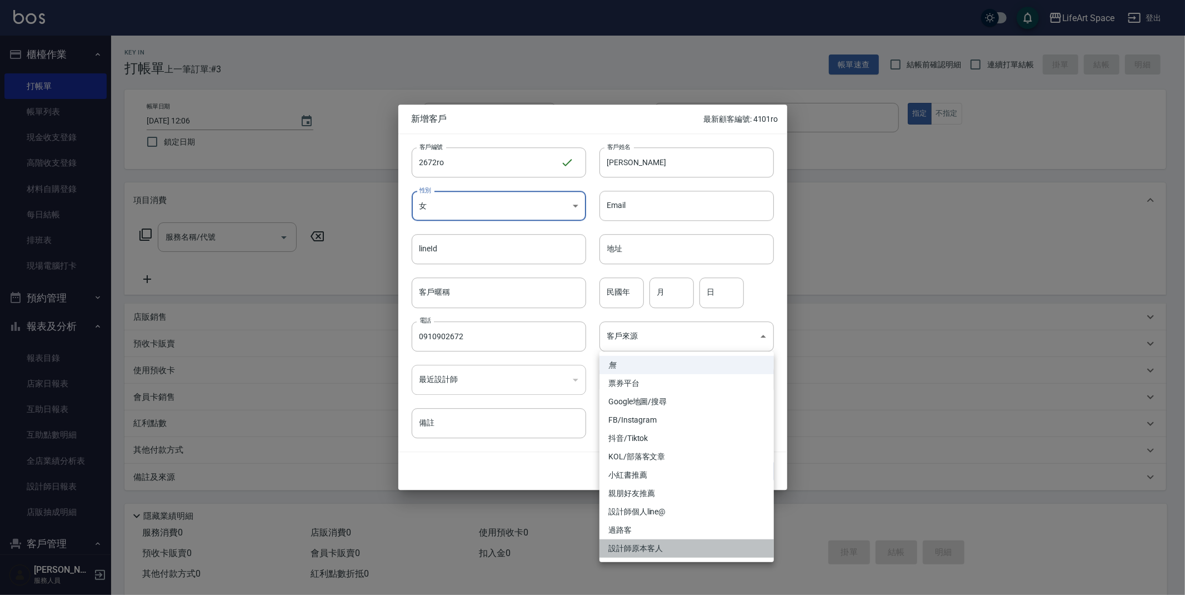
click at [697, 545] on li "設計師原本客人" at bounding box center [687, 548] width 174 height 18
type input "設計師原本客人"
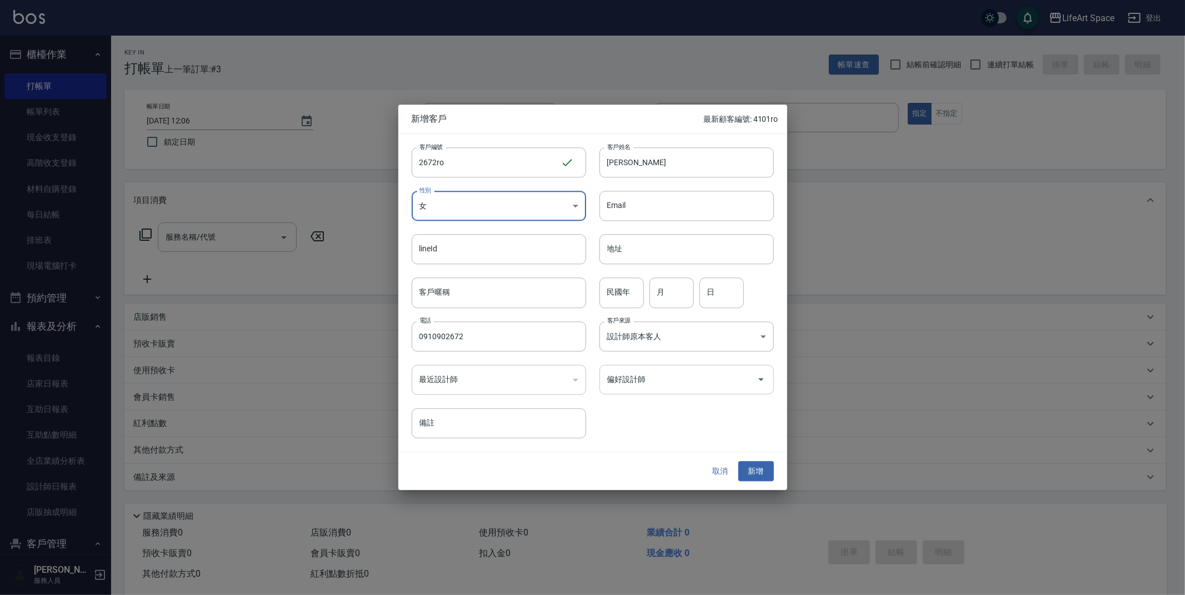
click at [694, 381] on input "偏好設計師" at bounding box center [679, 378] width 148 height 19
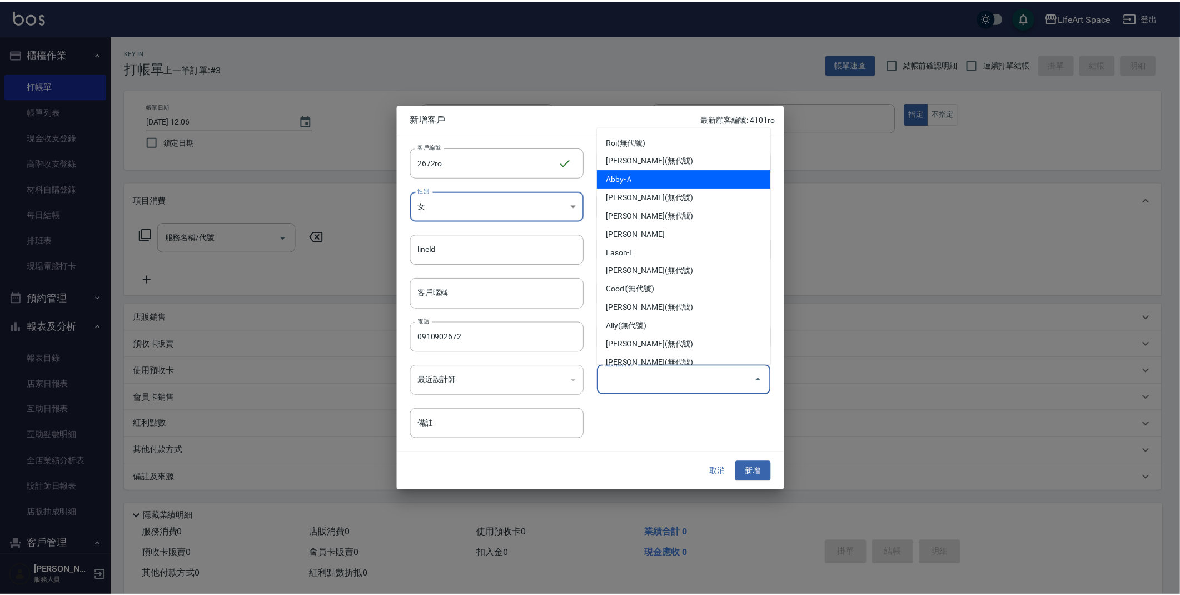
scroll to position [32, 0]
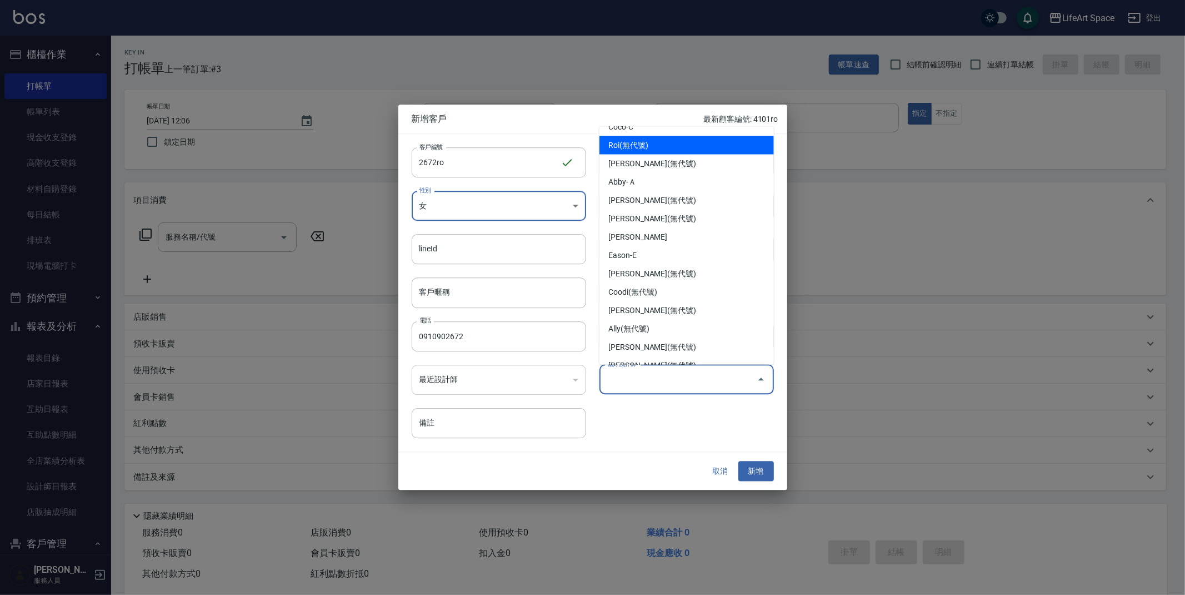
click at [683, 151] on li "Roi(無代號)" at bounding box center [687, 145] width 174 height 18
type input "Roi"
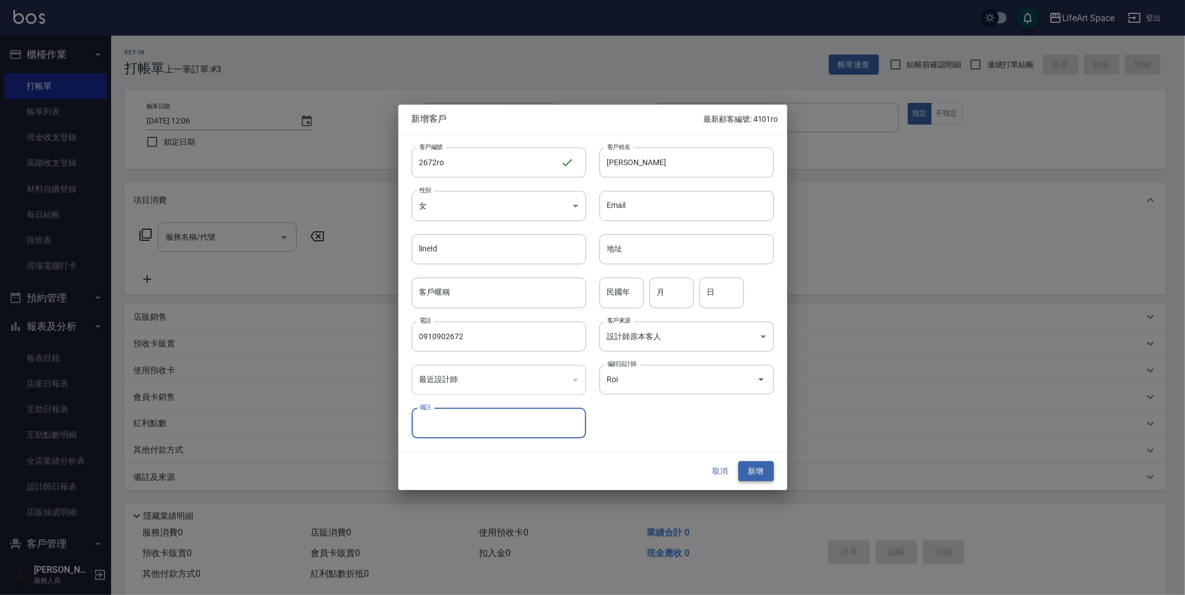
click at [767, 473] on button "新增" at bounding box center [756, 471] width 36 height 21
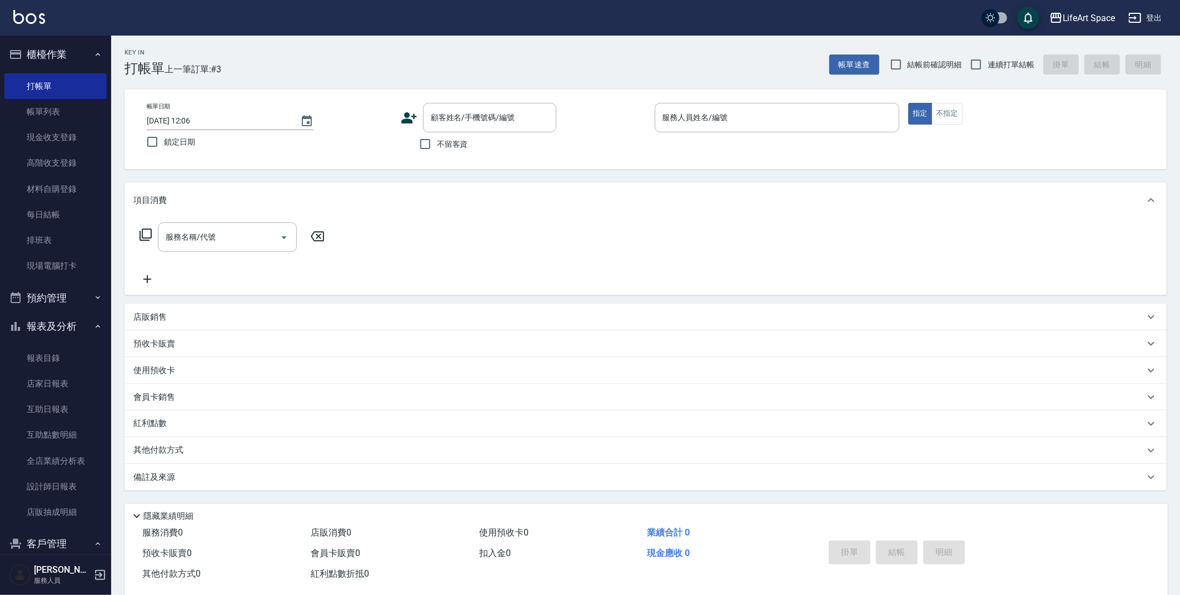
click at [412, 117] on icon at bounding box center [409, 117] width 17 height 17
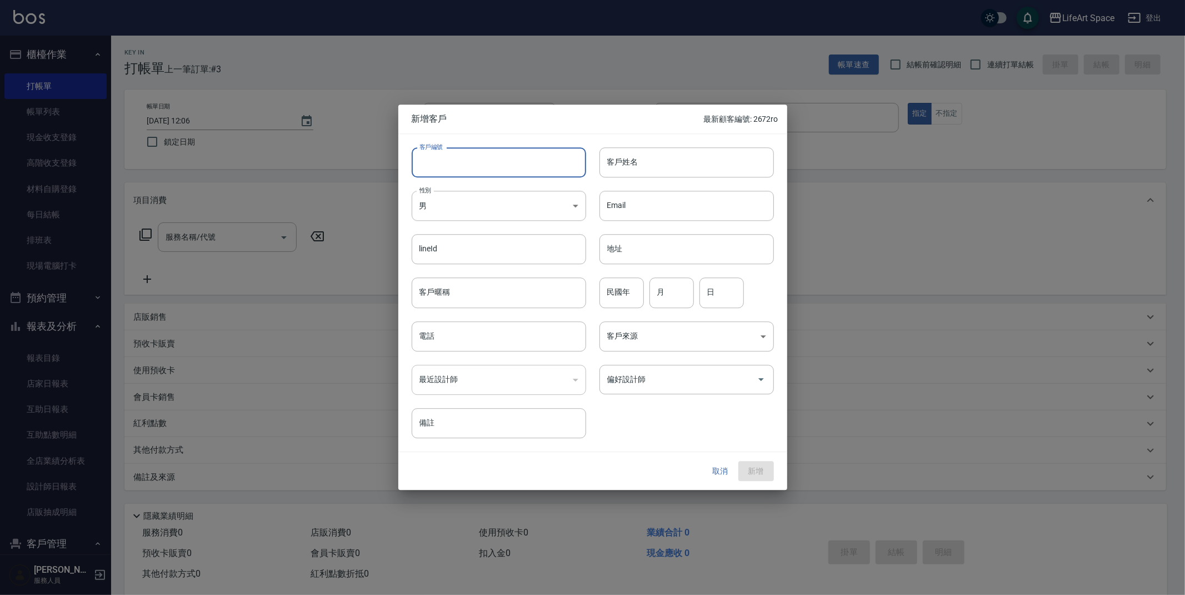
click at [503, 169] on input "客戶編號" at bounding box center [499, 162] width 174 height 30
type input "1909"
click at [719, 470] on button "取消" at bounding box center [721, 471] width 36 height 21
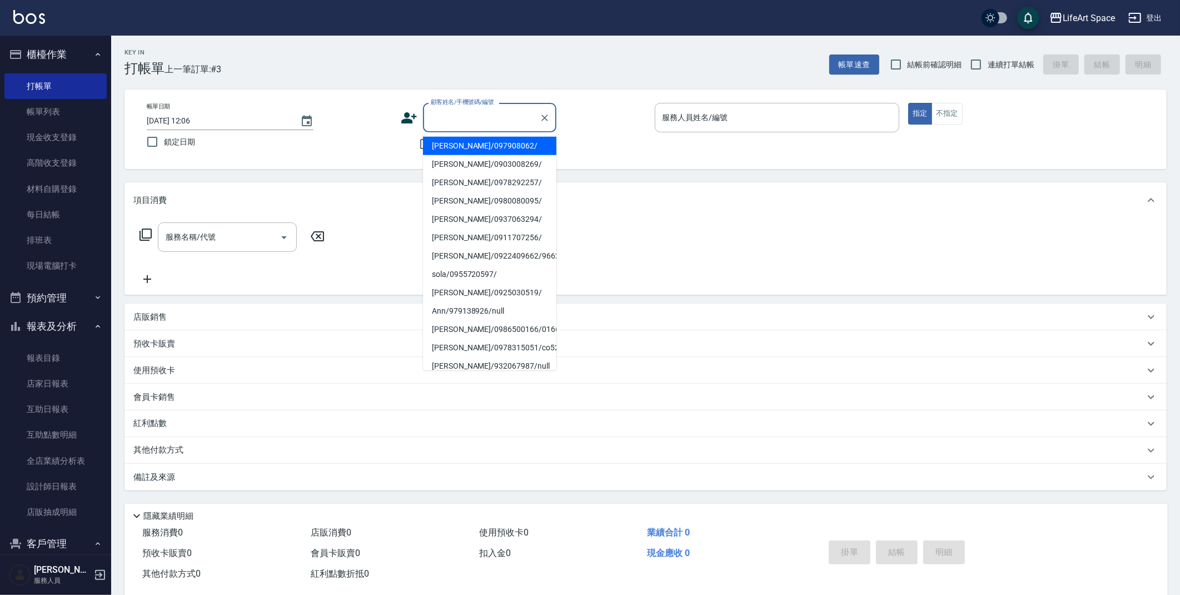
click at [465, 117] on input "顧客姓名/手機號碼/編號" at bounding box center [481, 117] width 107 height 19
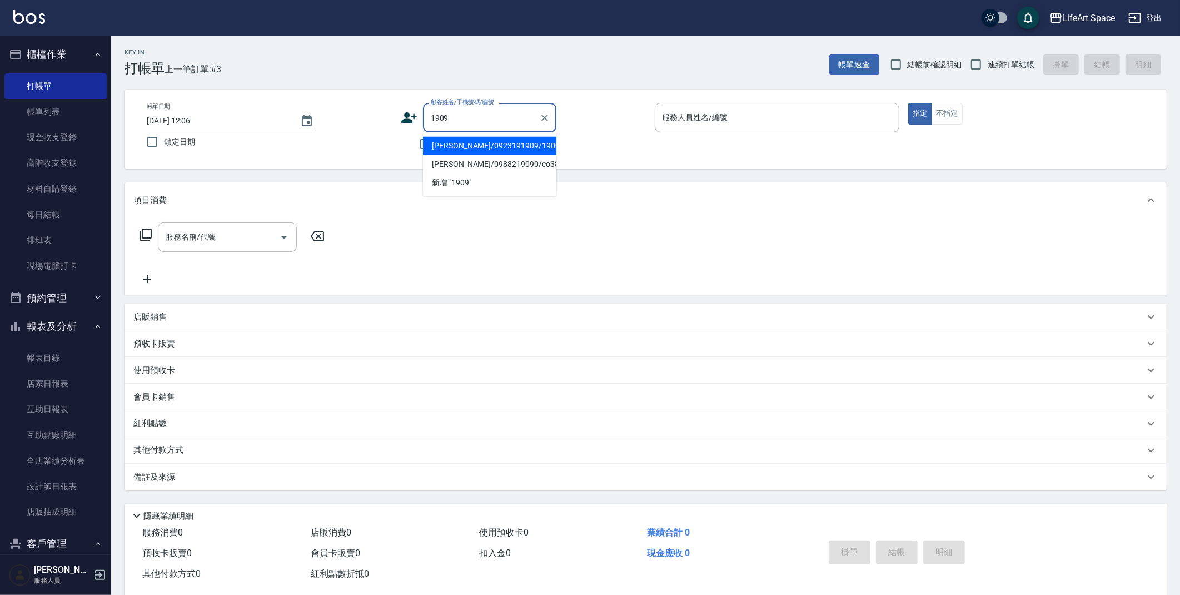
click at [531, 147] on li "[PERSON_NAME]/0923191909/1909ro" at bounding box center [489, 146] width 133 height 18
type input "[PERSON_NAME]/0923191909/1909ro"
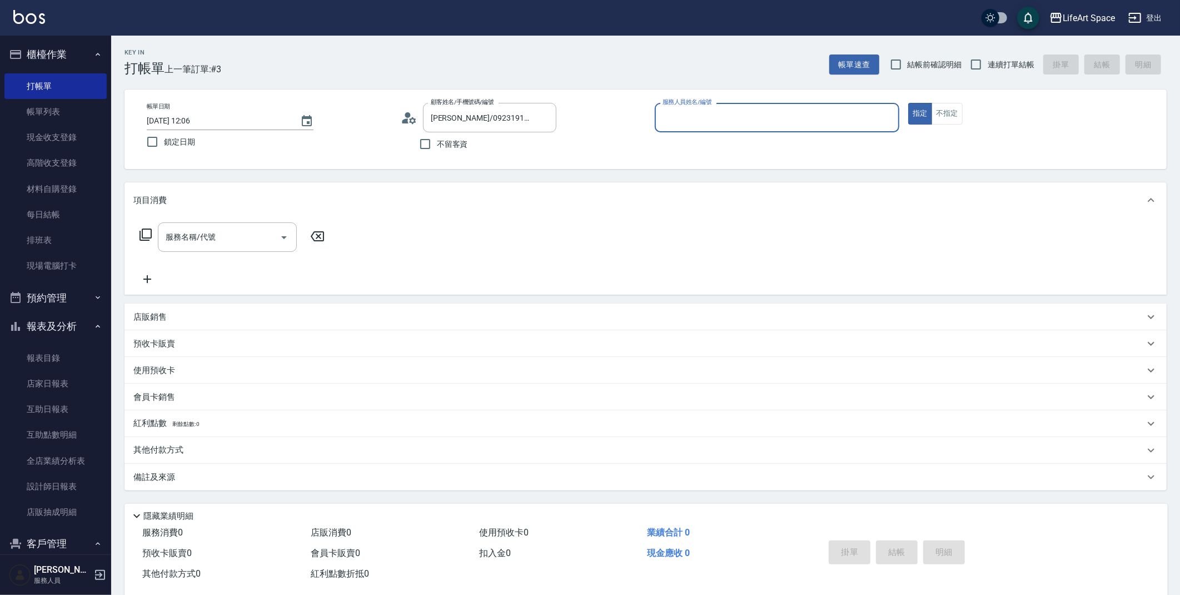
type input "Roi(無代號)"
click at [213, 237] on div "服務名稱/代號 服務名稱/代號" at bounding box center [227, 236] width 139 height 29
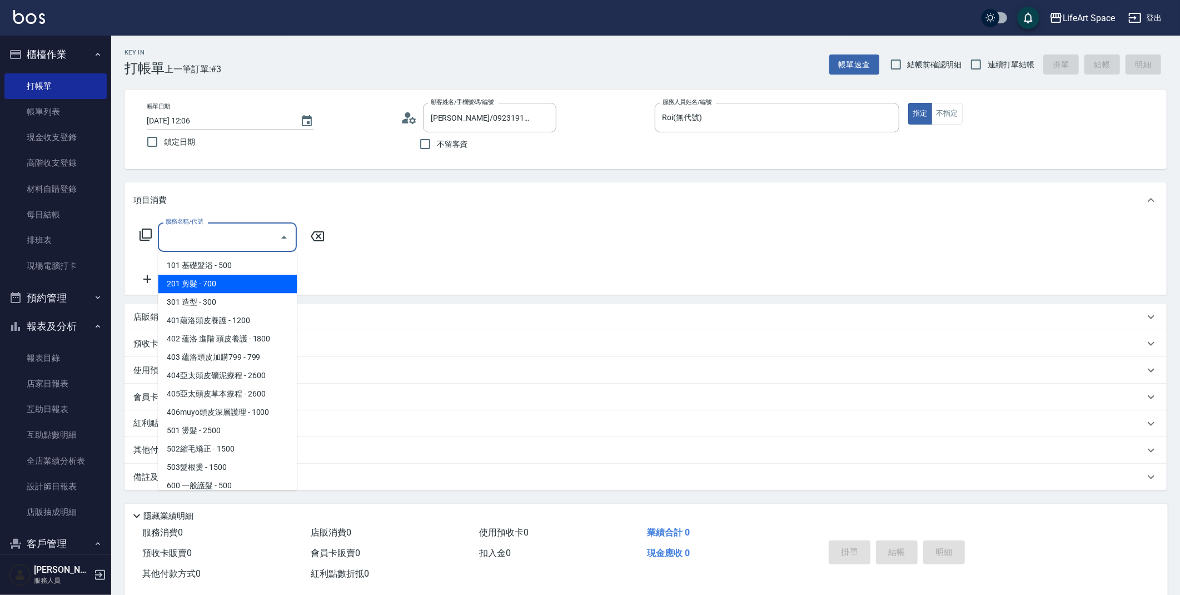
click at [225, 283] on span "201 剪髮 - 700" at bounding box center [227, 283] width 139 height 18
type input "201 剪髮(201)"
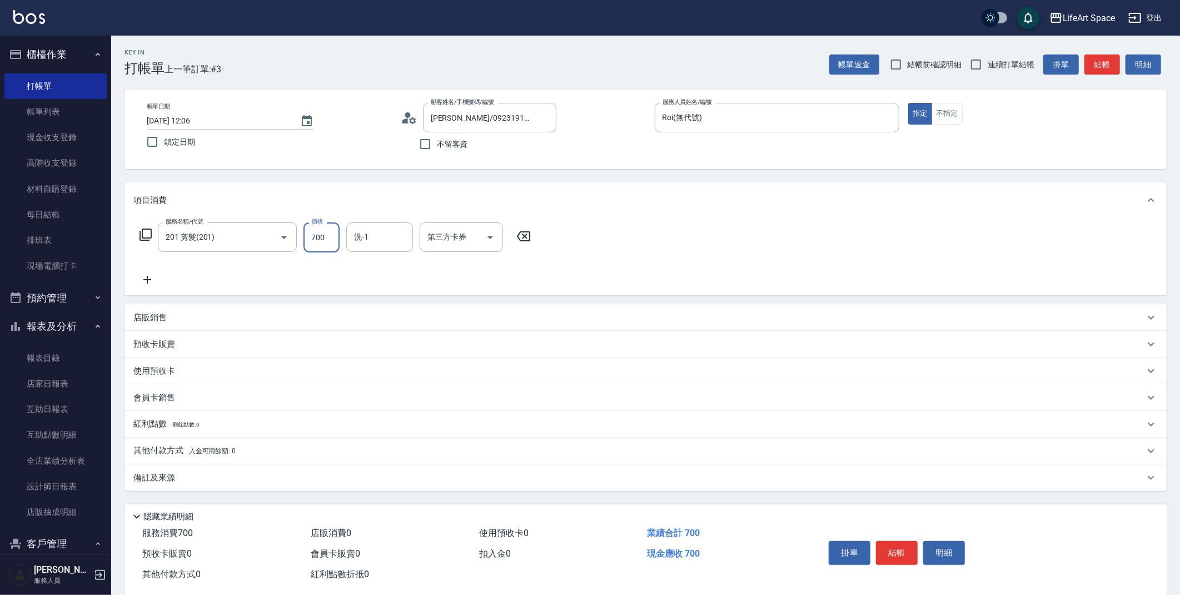
drag, startPoint x: 325, startPoint y: 240, endPoint x: 312, endPoint y: 237, distance: 13.2
click at [312, 237] on input "700" at bounding box center [321, 237] width 36 height 30
drag, startPoint x: 326, startPoint y: 237, endPoint x: 311, endPoint y: 237, distance: 14.5
click at [311, 237] on input "700" at bounding box center [321, 237] width 36 height 30
type input "800"
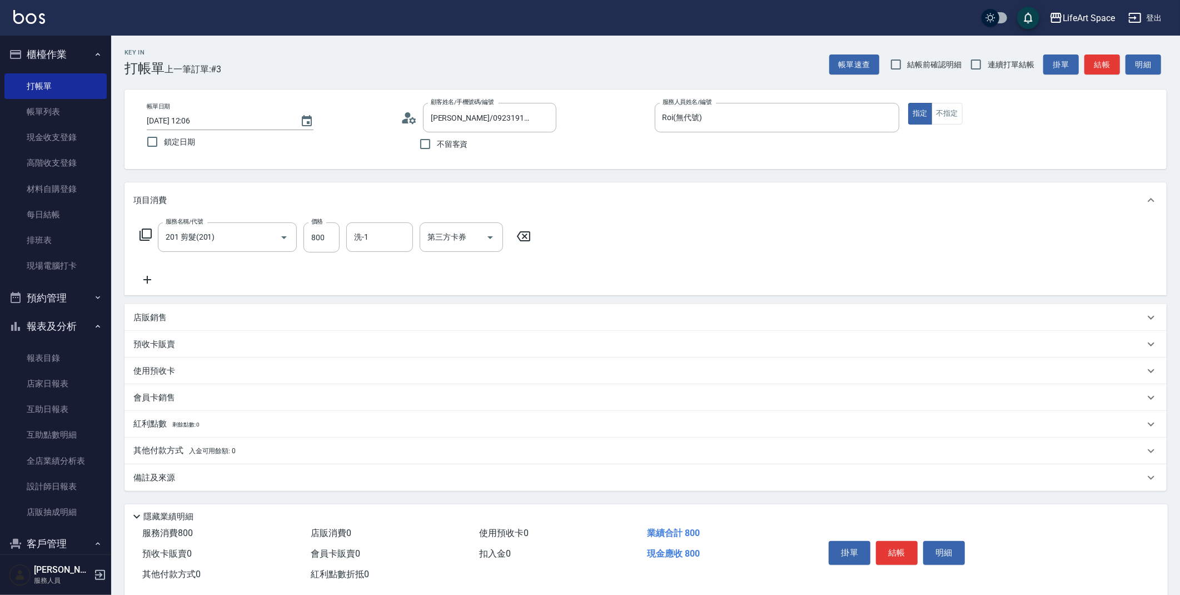
click at [176, 479] on div "備註及來源" at bounding box center [638, 478] width 1011 height 12
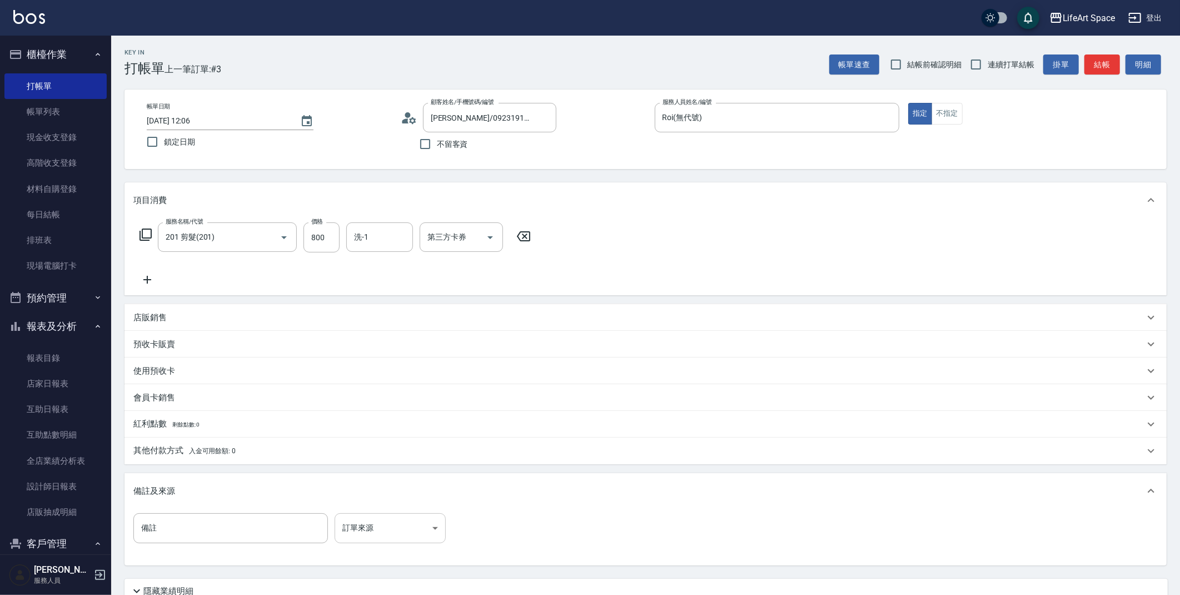
click at [427, 526] on body "LifeArt Space 登出 櫃檯作業 打帳單 帳單列表 現金收支登錄 高階收支登錄 材料自購登錄 每日結帳 排班表 現場電腦打卡 預約管理 預約管理 單…" at bounding box center [590, 343] width 1180 height 686
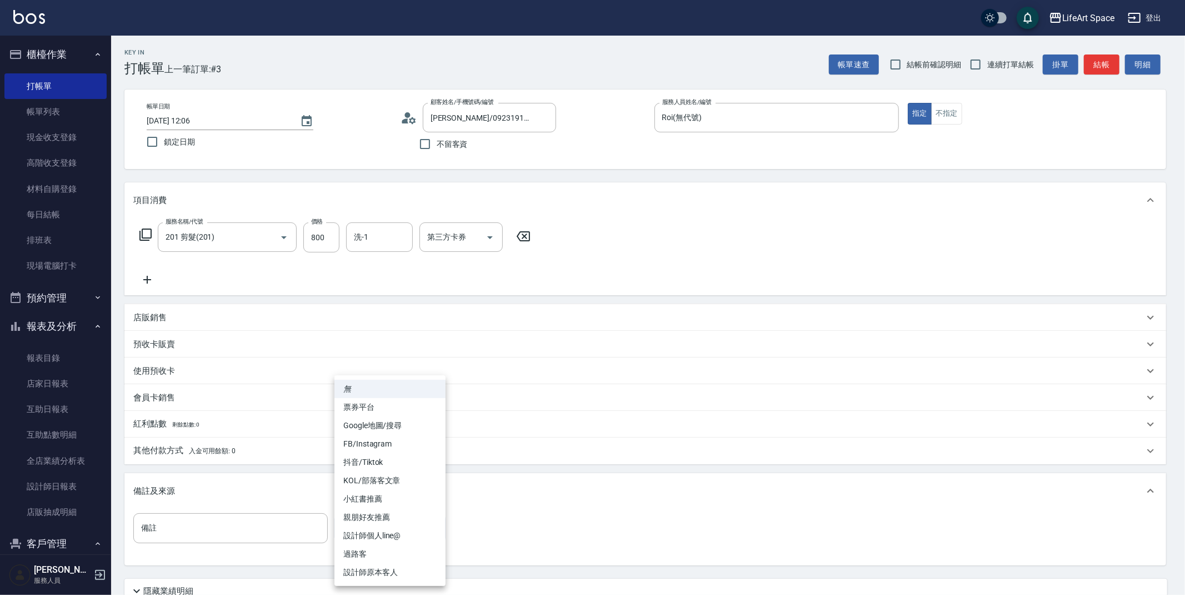
click at [414, 567] on li "設計師原本客人" at bounding box center [389, 572] width 111 height 18
type input "設計師原本客人"
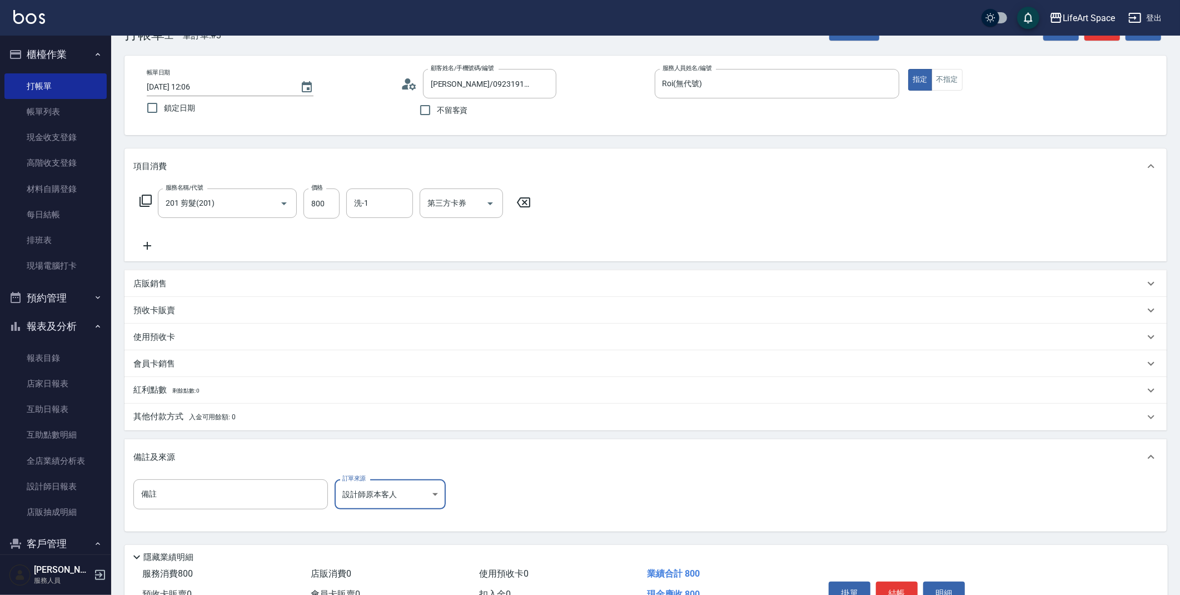
scroll to position [95, 0]
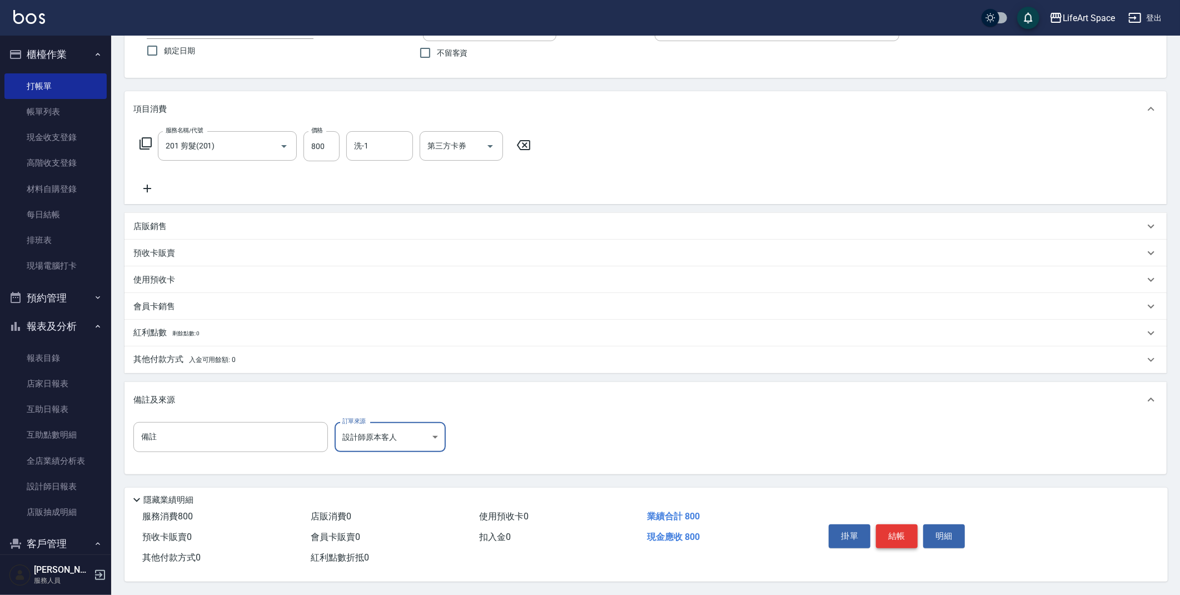
click at [893, 531] on button "結帳" at bounding box center [897, 535] width 42 height 23
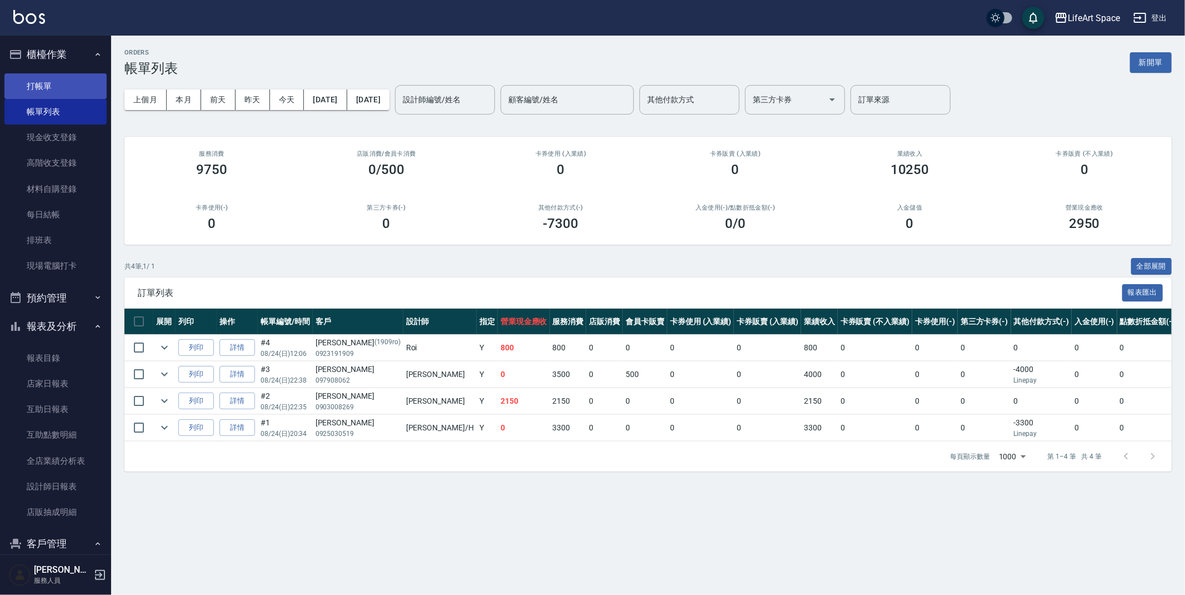
click at [64, 87] on link "打帳單" at bounding box center [55, 86] width 102 height 26
